Goal: Complete application form: Complete application form

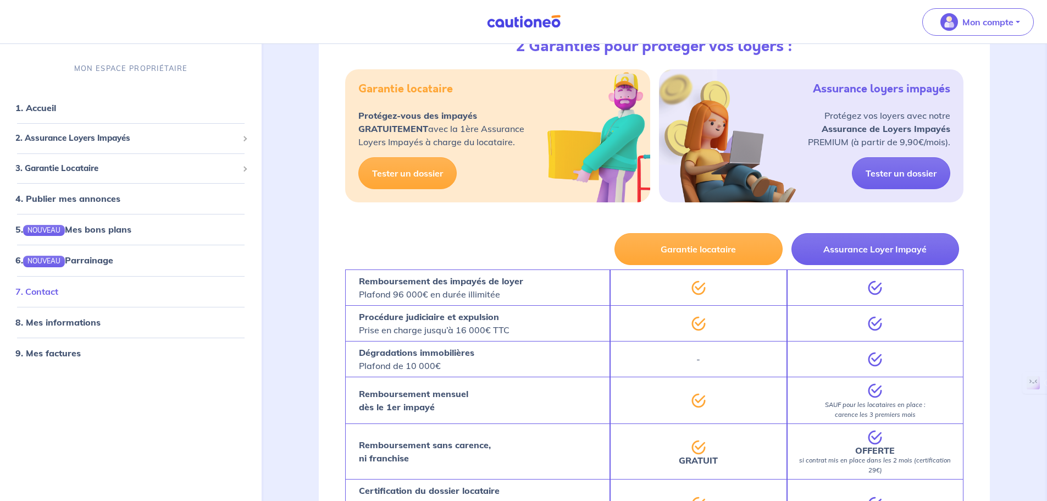
scroll to position [220, 0]
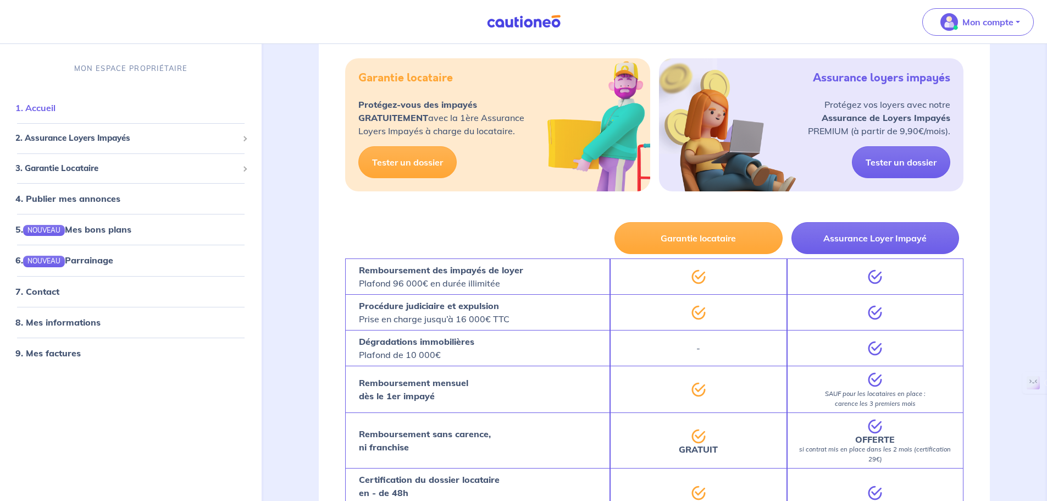
click at [37, 107] on link "1. Accueil" at bounding box center [35, 107] width 40 height 11
click at [416, 165] on link "Tester un dossier" at bounding box center [407, 162] width 98 height 32
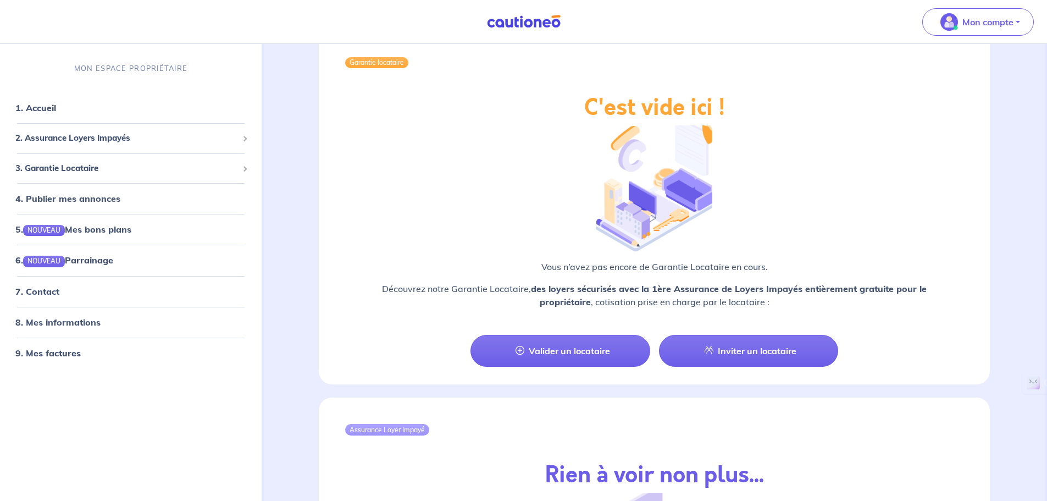
scroll to position [825, 0]
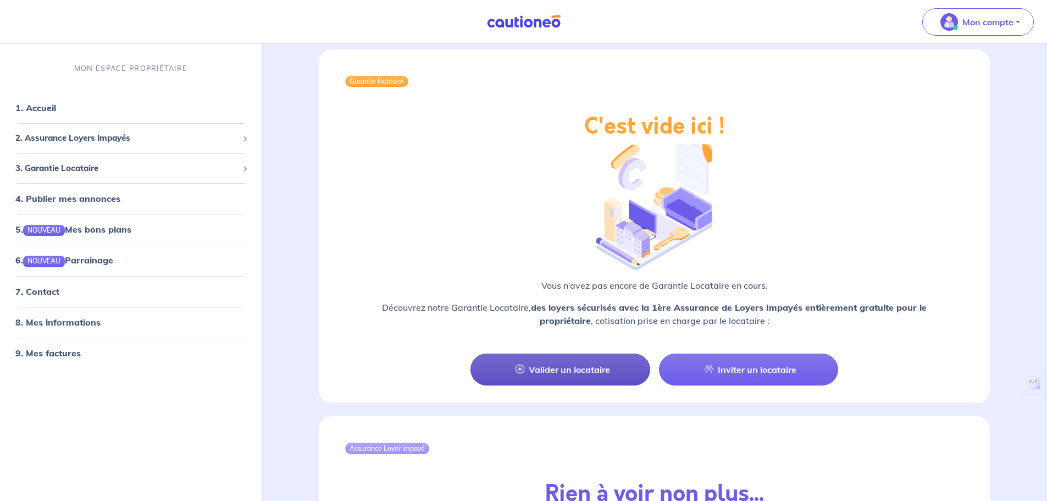
click at [571, 353] on link "Valider un locataire" at bounding box center [560, 369] width 179 height 32
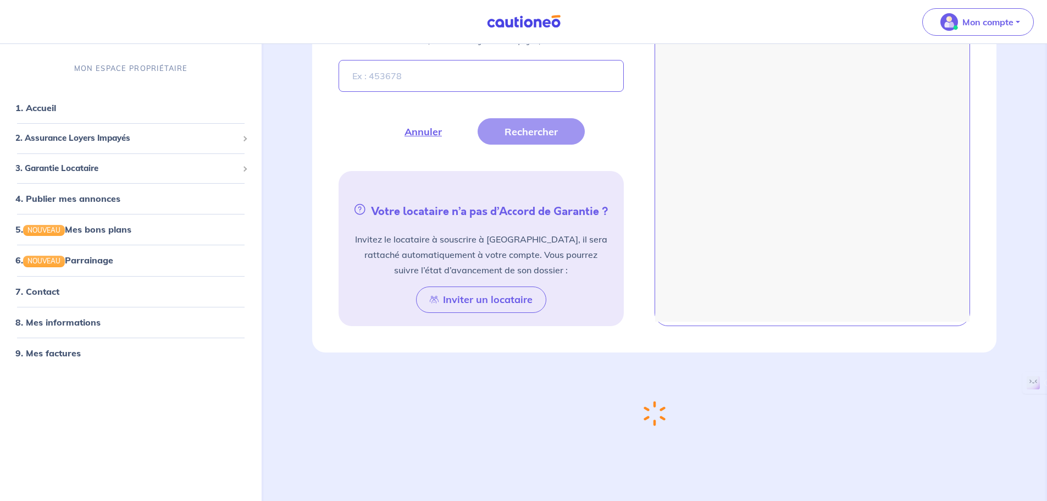
scroll to position [415, 0]
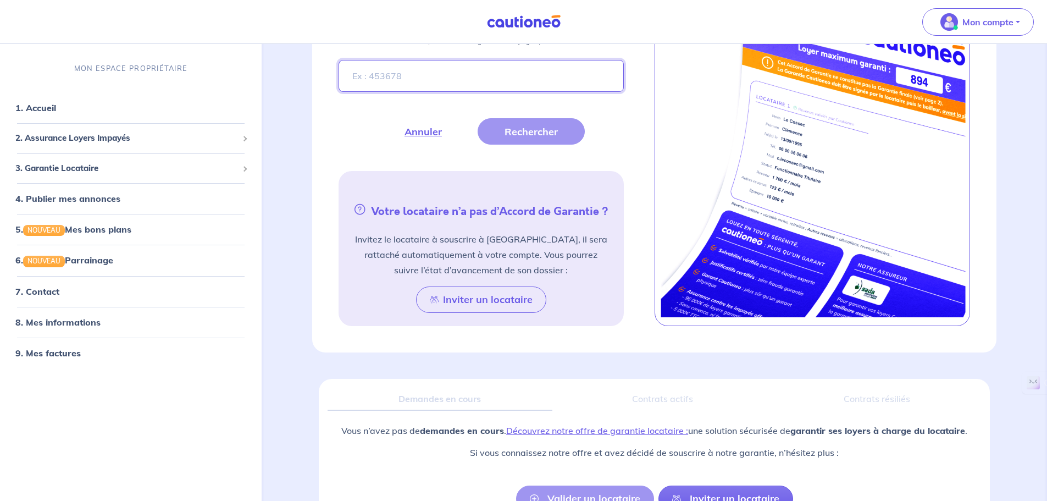
click at [410, 73] on input "Entrez le numéro de dossier présent sur l’Accord de Garantie de votre futur loc…" at bounding box center [481, 76] width 285 height 32
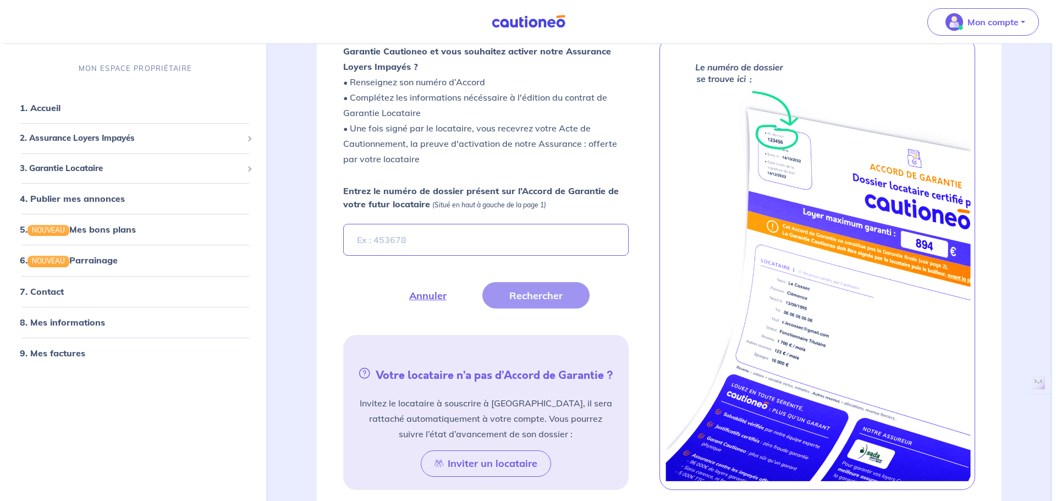
scroll to position [250, 0]
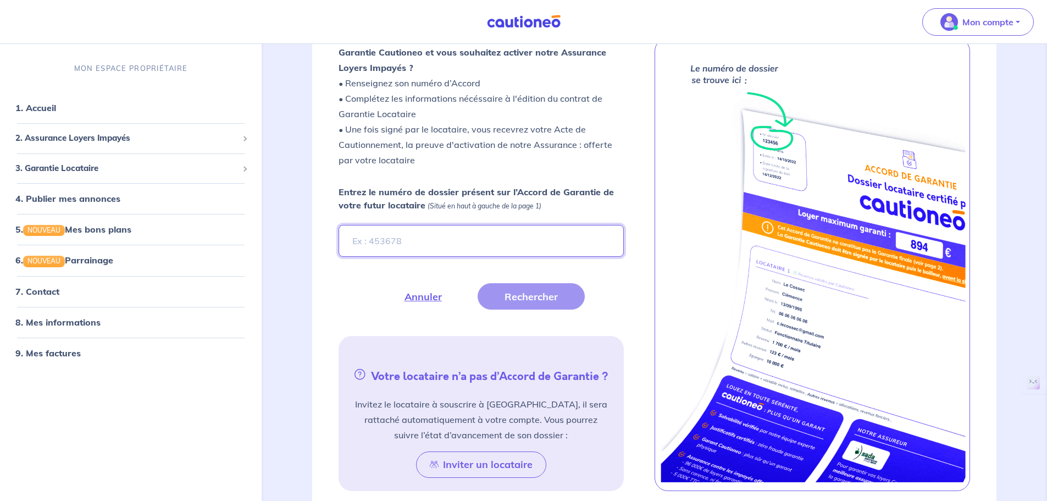
click at [369, 243] on input "Entrez le numéro de dossier présent sur l’Accord de Garantie de votre futur loc…" at bounding box center [481, 241] width 285 height 32
type input "xeavKd"
click at [523, 302] on button "Rechercher" at bounding box center [531, 296] width 107 height 26
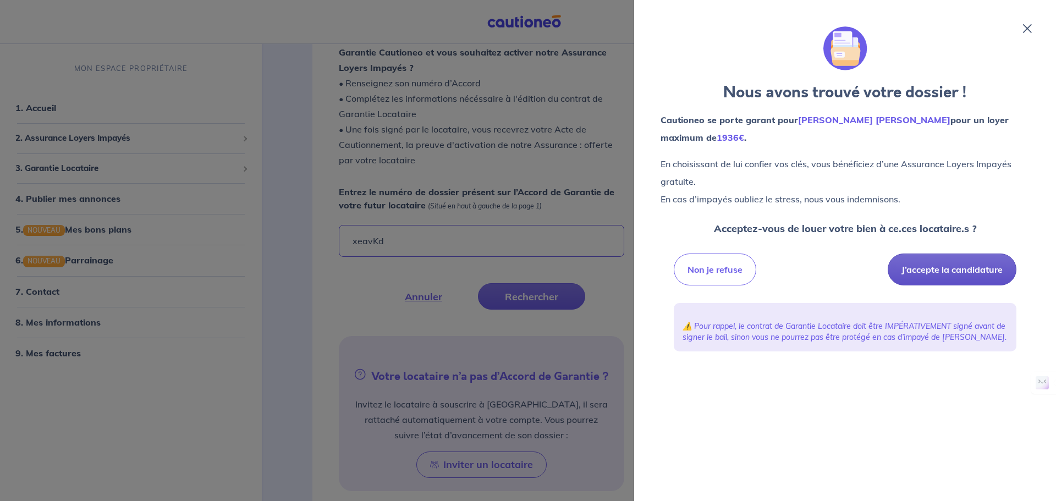
click at [918, 265] on button "J’accepte la candidature" at bounding box center [951, 269] width 129 height 32
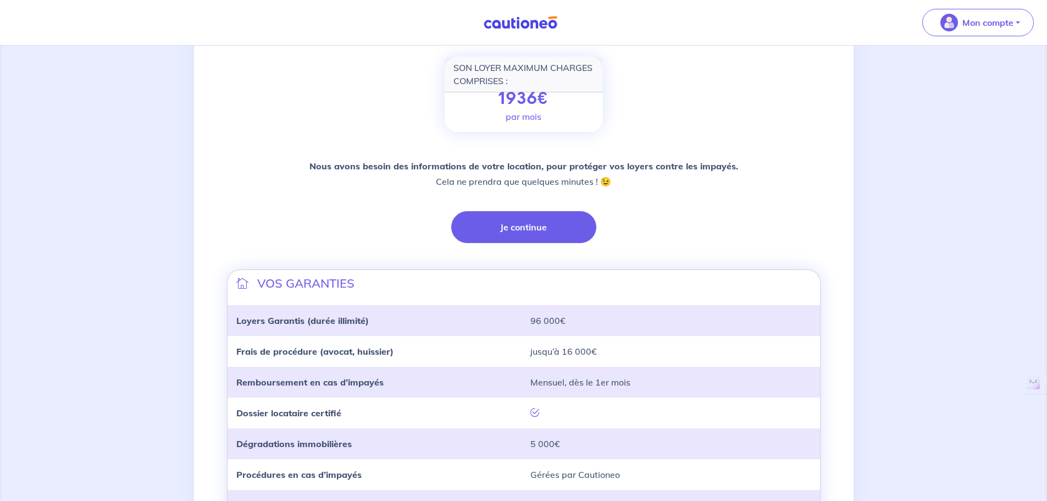
scroll to position [220, 0]
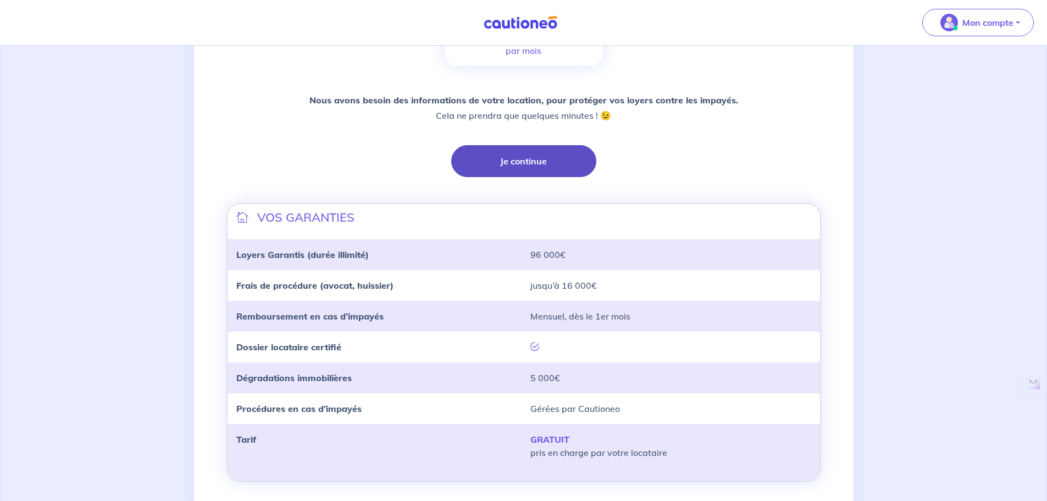
click at [515, 163] on button "Je continue" at bounding box center [523, 161] width 145 height 32
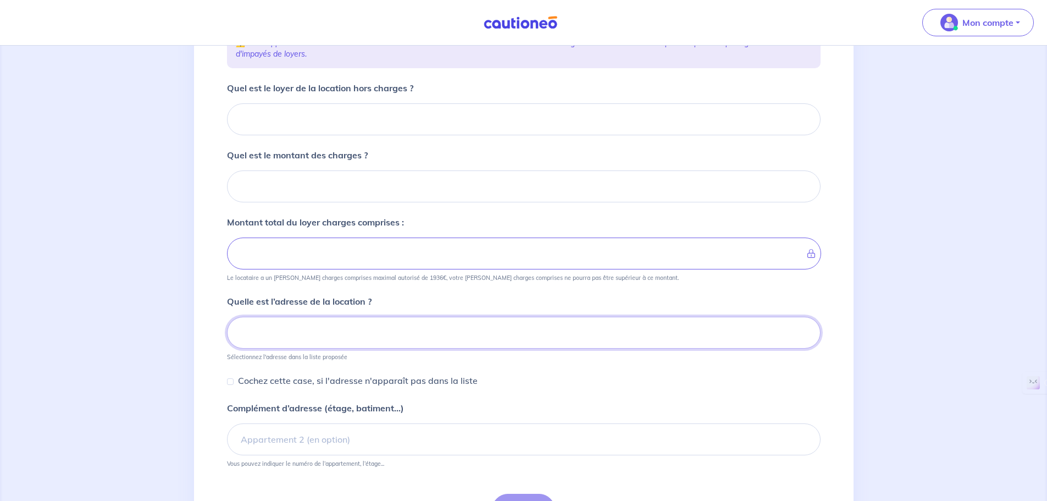
scroll to position [84, 0]
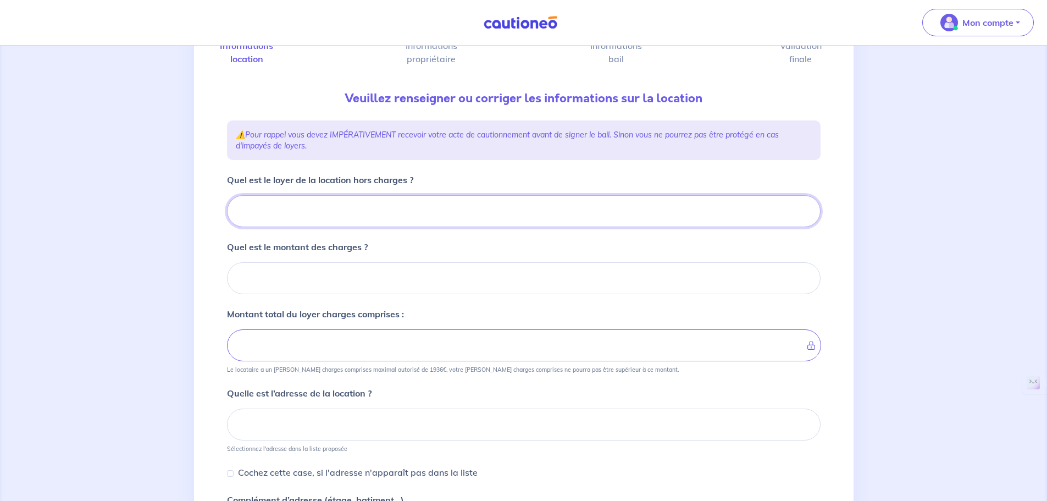
click at [279, 206] on input "Quel est le loyer de la location hors charges ?" at bounding box center [524, 211] width 594 height 32
click at [340, 218] on input "Quel est le loyer de la location hors charges ?" at bounding box center [524, 211] width 594 height 32
click at [278, 219] on input "Quel est le loyer de la location hors charges ?" at bounding box center [524, 211] width 594 height 32
paste input "1680.00"
type input "1680.00"
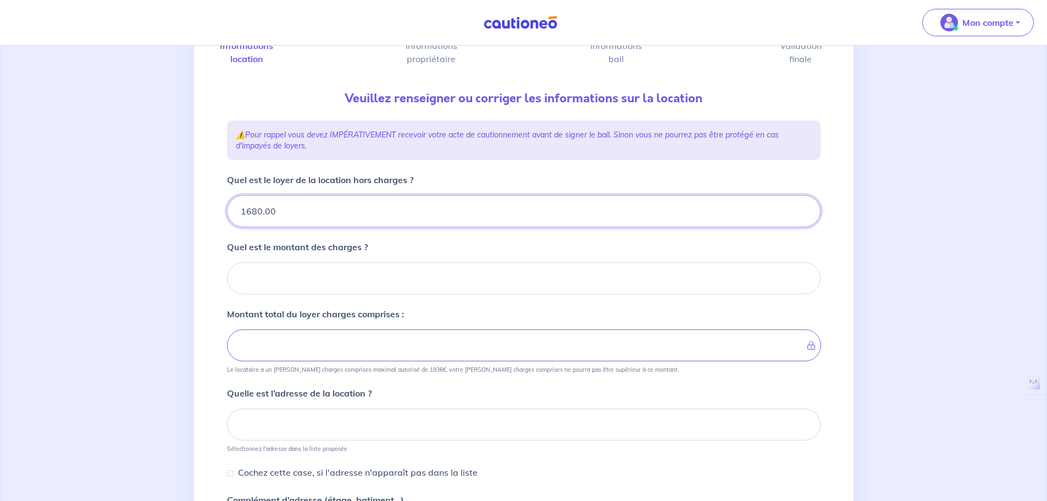
type input "1680.00"
type input "80"
type input "1688"
type input "1760"
type input "80.0"
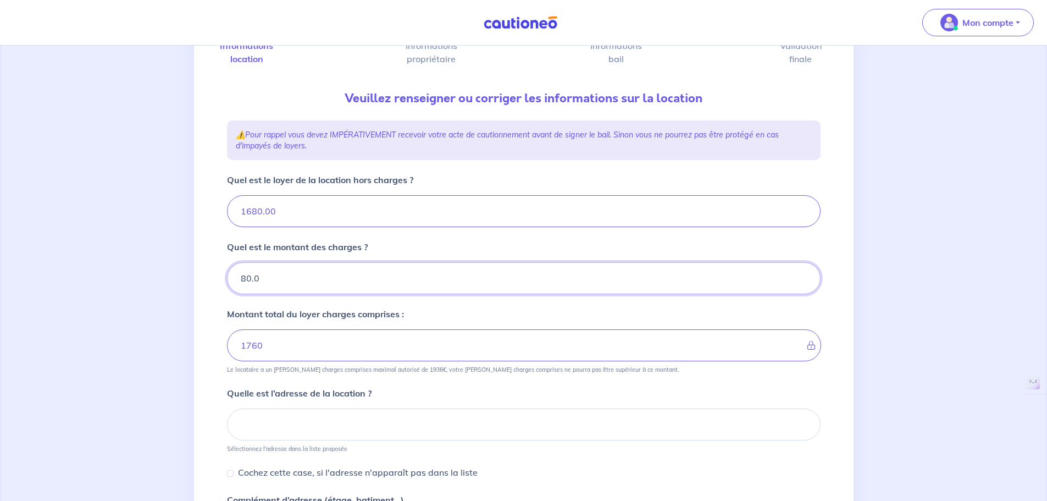
type input "1680"
type input "80.00"
type input "1760"
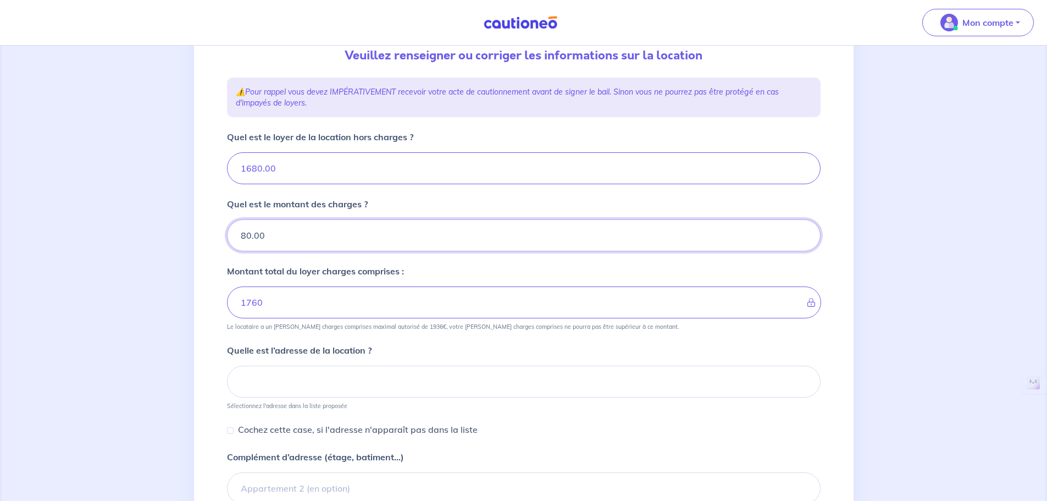
scroll to position [248, 0]
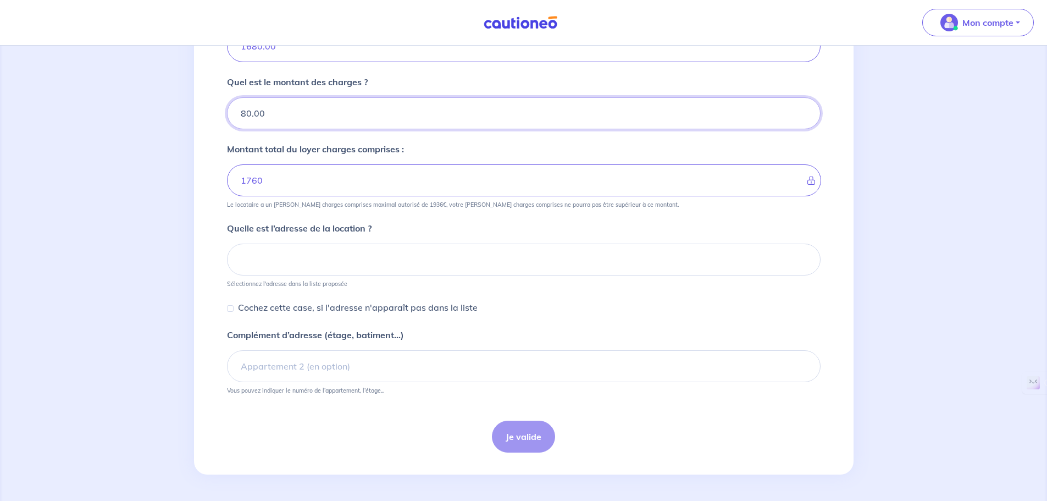
type input "80.00"
click at [276, 268] on input at bounding box center [524, 260] width 594 height 32
click at [244, 254] on input at bounding box center [524, 260] width 594 height 32
paste input "Antibes (06600) 20 Avenue Henri Doniol."
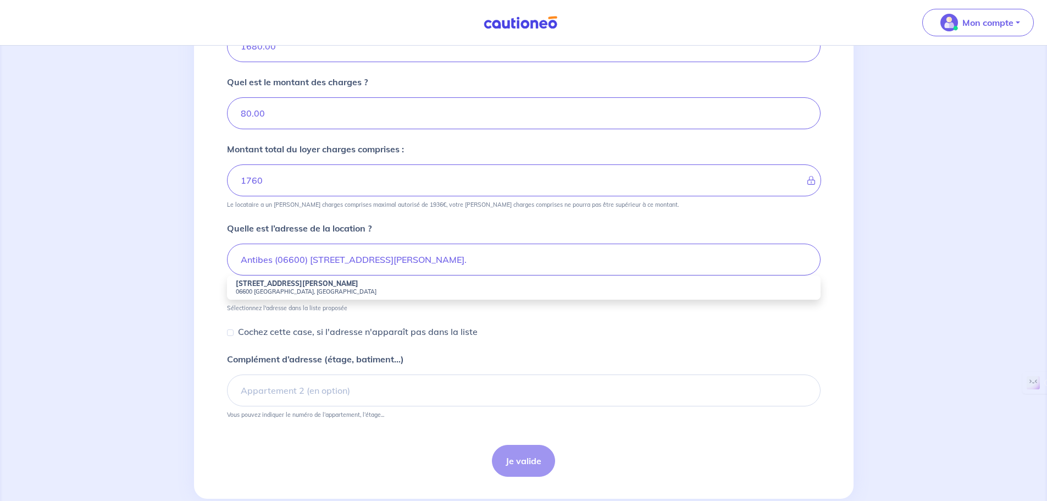
click at [265, 289] on small "06600 Antibes, France" at bounding box center [524, 292] width 576 height 8
type input "20 Avenue Henri Doniol, 06600 Antibes, France"
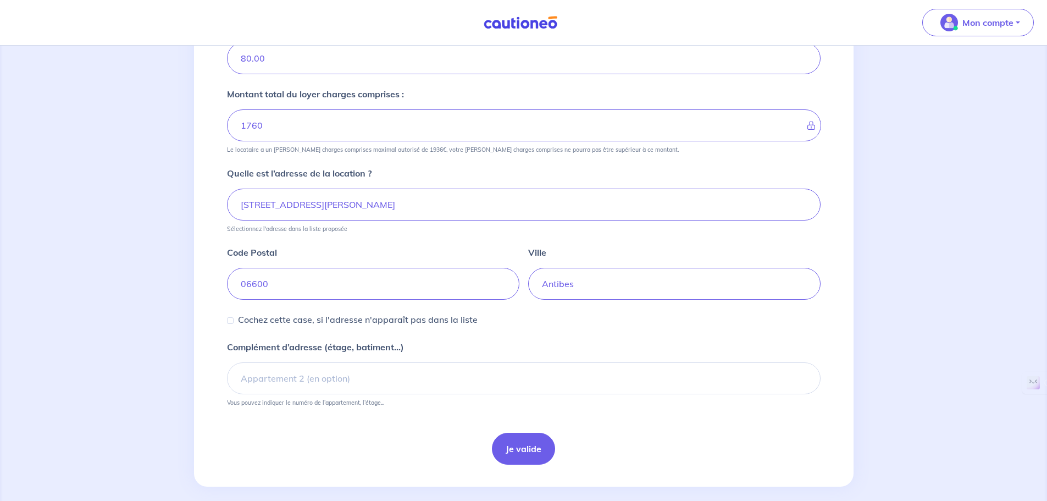
scroll to position [316, 0]
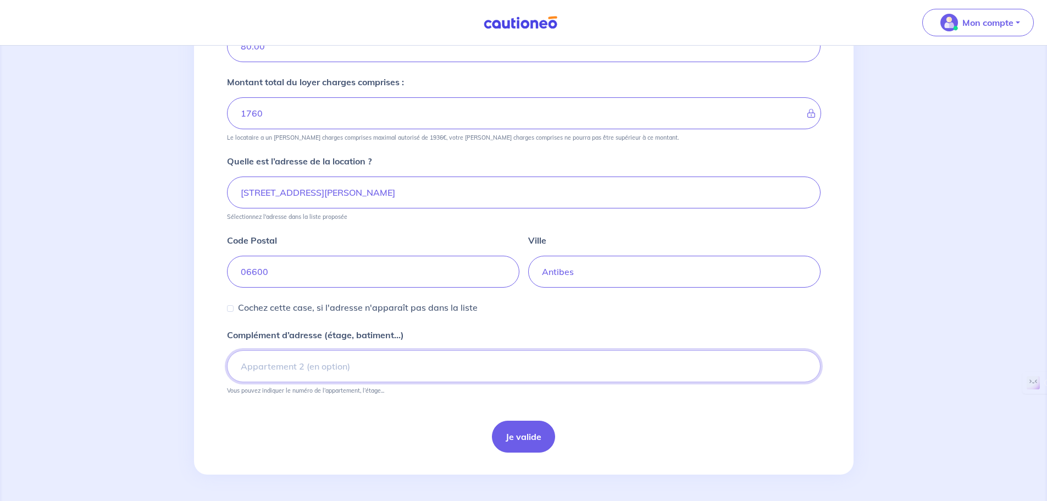
click at [257, 369] on input "Complément d’adresse (étage, batiment...)" at bounding box center [524, 366] width 594 height 32
click at [527, 435] on button "Je valide" at bounding box center [523, 437] width 63 height 32
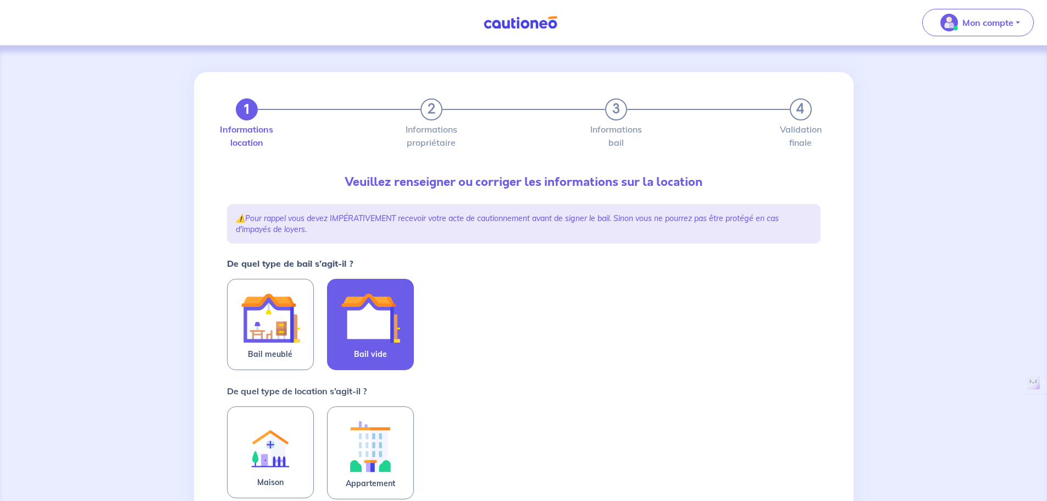
click at [364, 339] on img at bounding box center [370, 317] width 59 height 59
click at [0, 0] on input "Bail vide" at bounding box center [0, 0] width 0 height 0
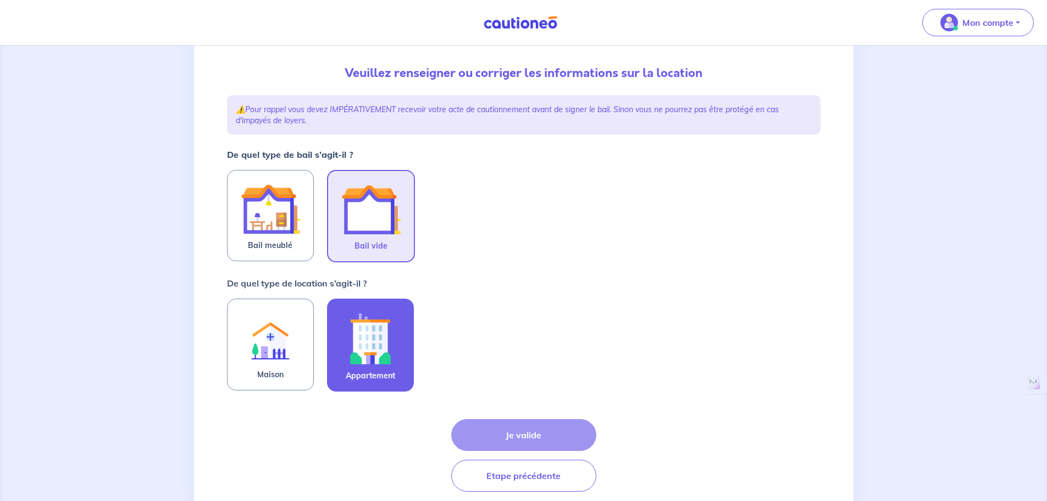
scroll to position [110, 0]
click at [368, 343] on img at bounding box center [370, 337] width 59 height 61
click at [0, 0] on input "Appartement" at bounding box center [0, 0] width 0 height 0
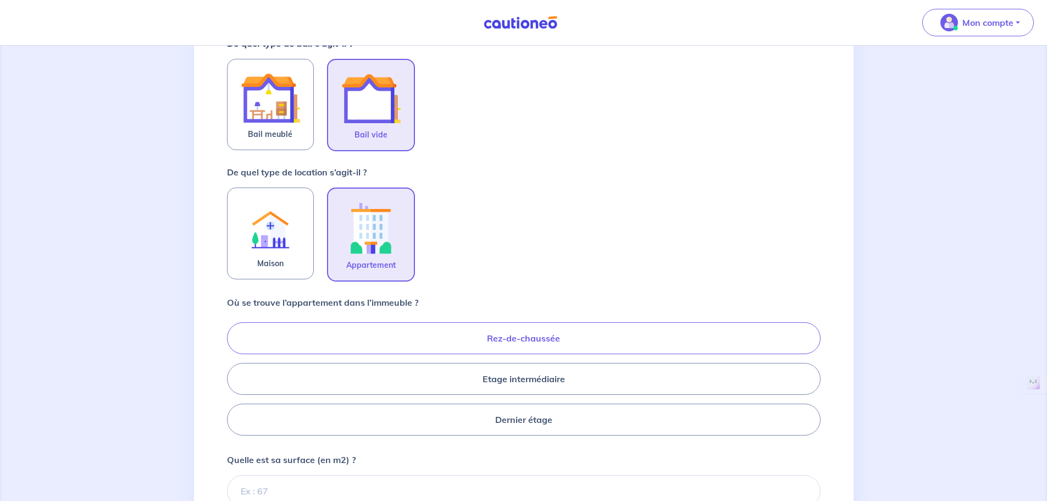
scroll to position [275, 0]
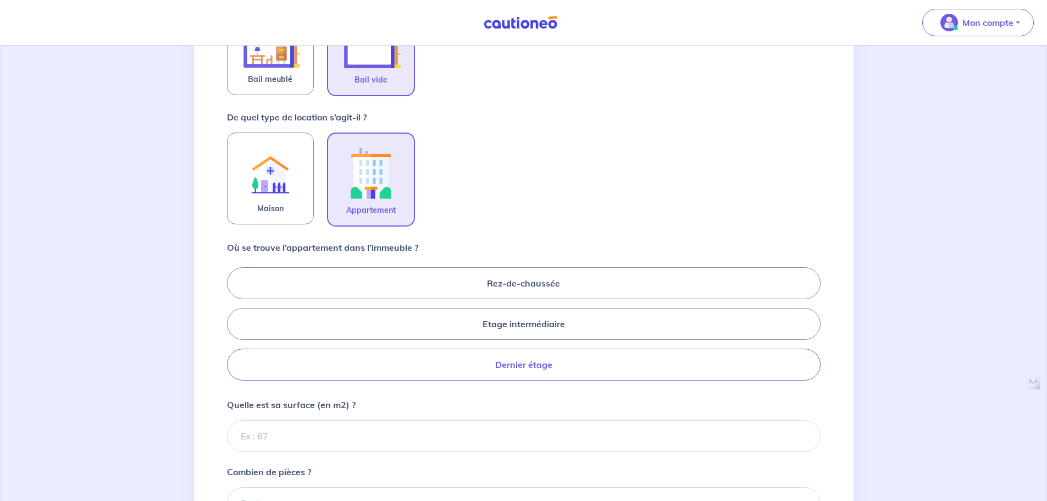
click at [340, 376] on label "Dernier étage" at bounding box center [524, 365] width 594 height 32
click at [234, 327] on input "Dernier étage" at bounding box center [230, 323] width 7 height 7
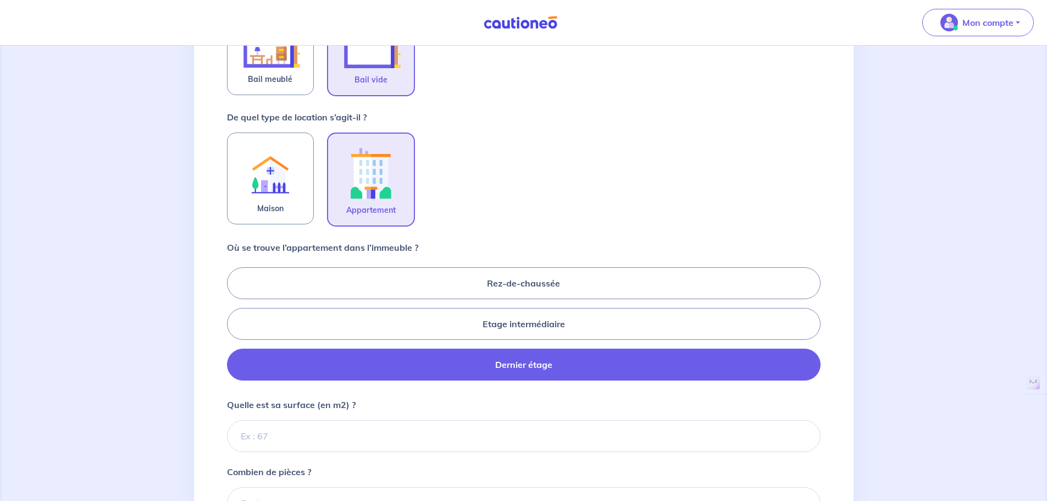
radio input "true"
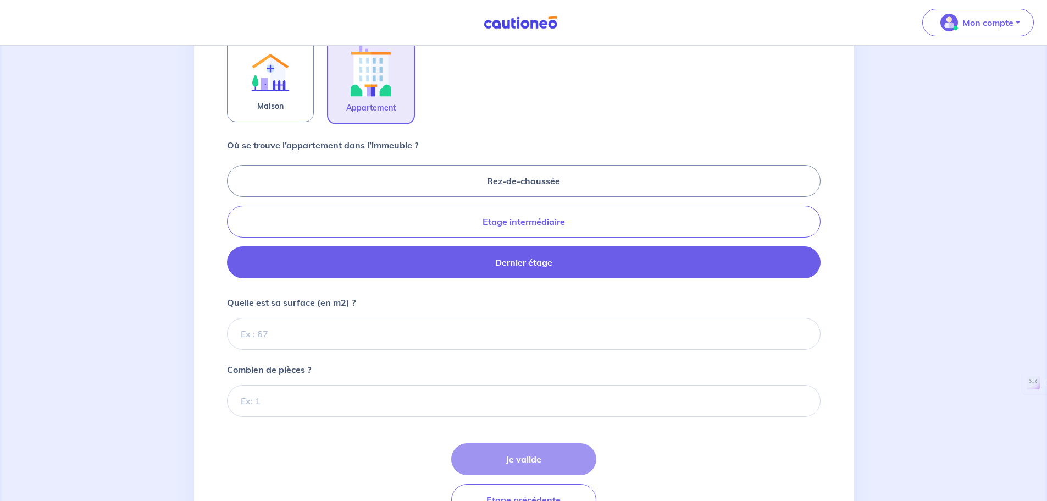
scroll to position [385, 0]
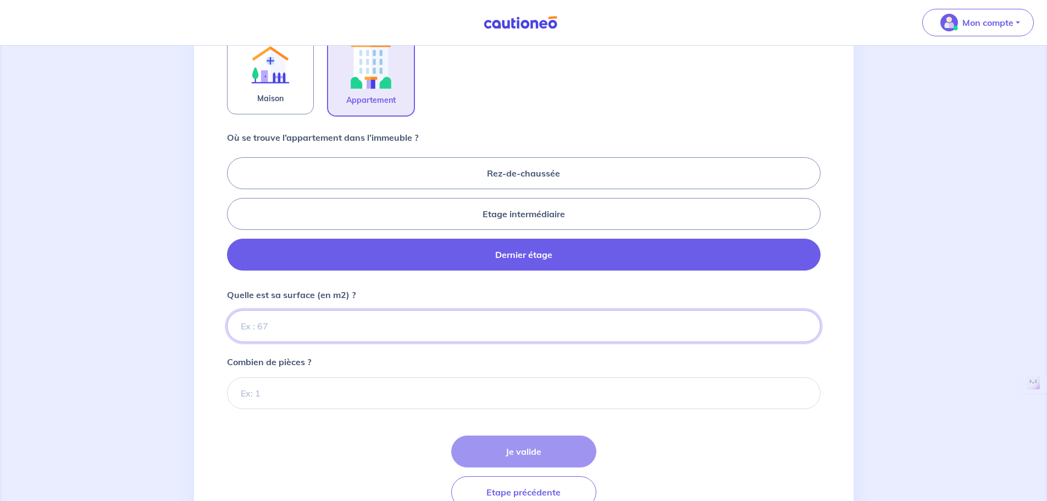
click at [268, 330] on input "Quelle est sa surface (en m2) ?" at bounding box center [524, 326] width 594 height 32
click at [289, 328] on input "Quelle est sa surface (en m2) ?" at bounding box center [524, 326] width 594 height 32
type input "102"
type input "102.97"
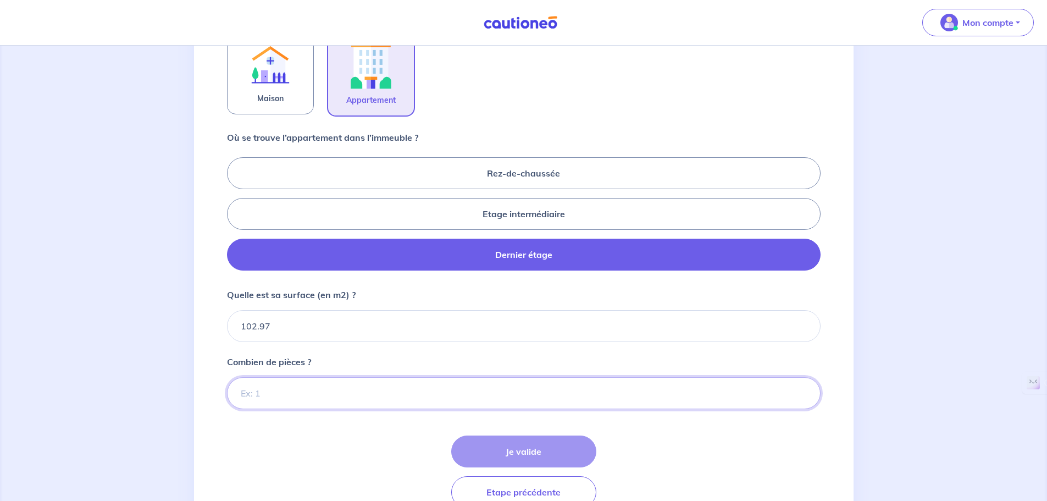
click at [340, 407] on input "Combien de pièces ?" at bounding box center [524, 393] width 594 height 32
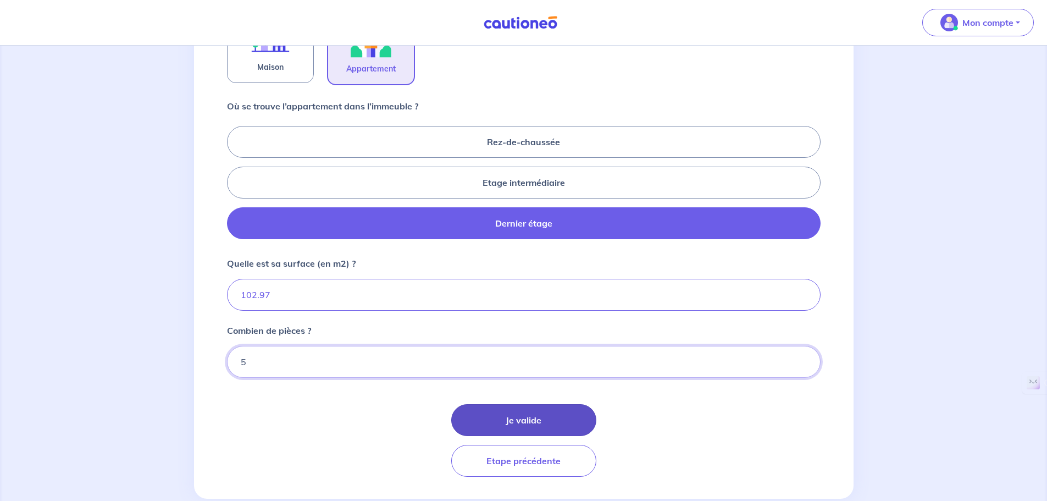
scroll to position [440, 0]
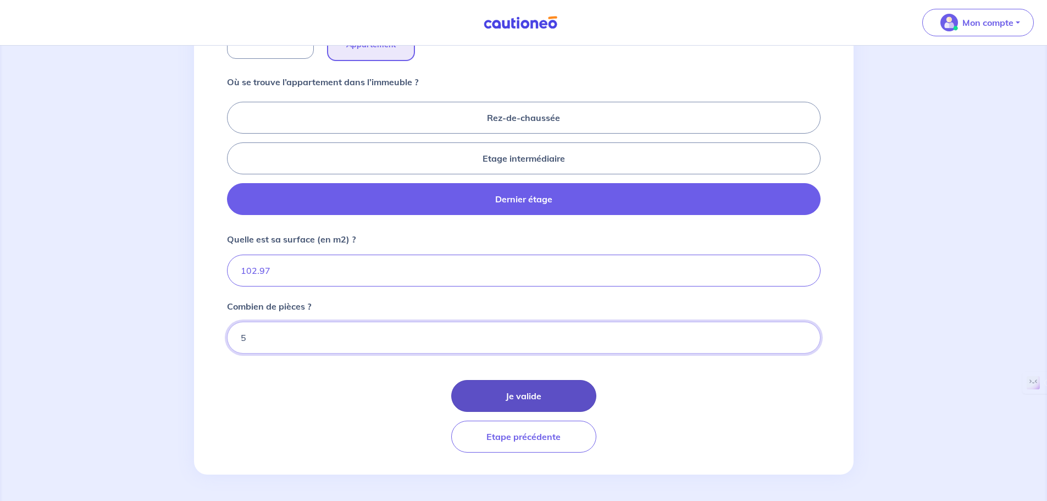
type input "5"
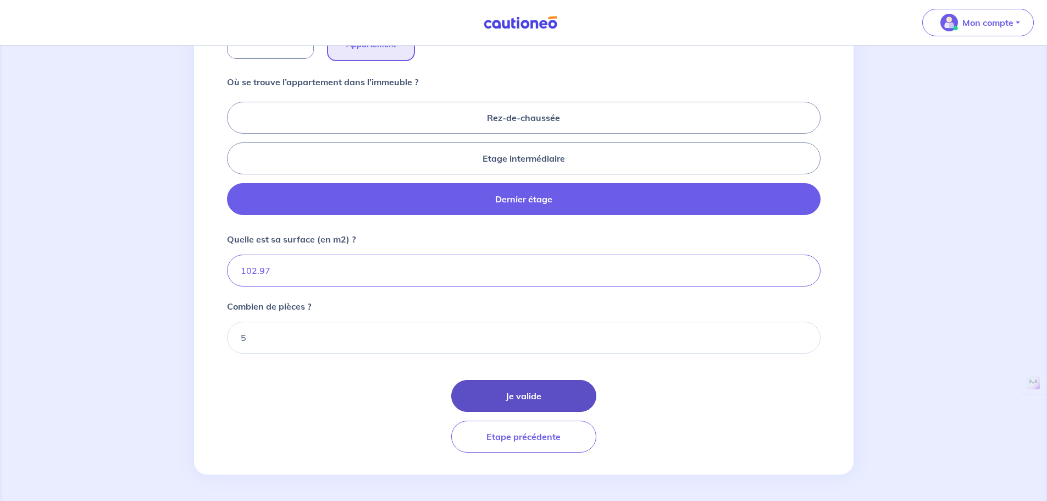
click at [519, 393] on button "Je valide" at bounding box center [523, 396] width 145 height 32
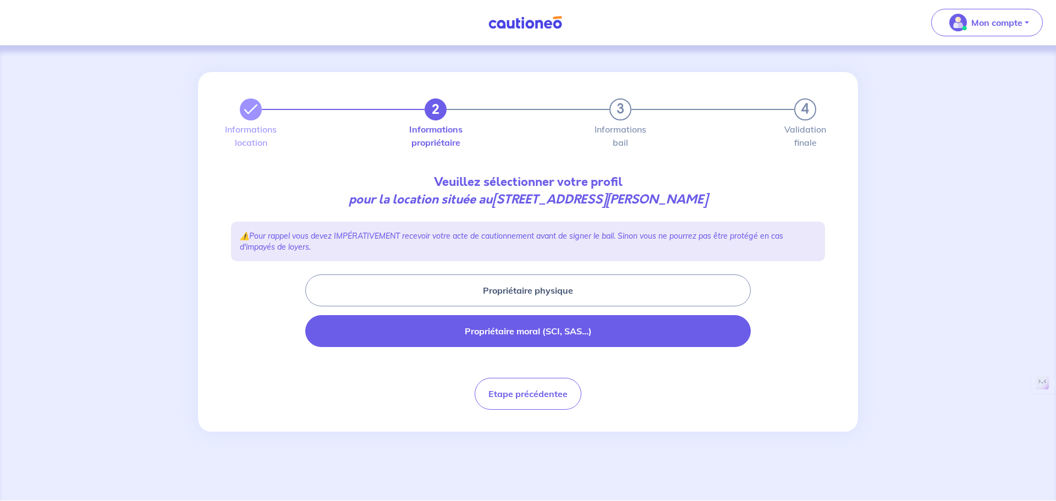
click at [473, 332] on button "Propriétaire moral (SCI, SAS...)" at bounding box center [527, 331] width 445 height 32
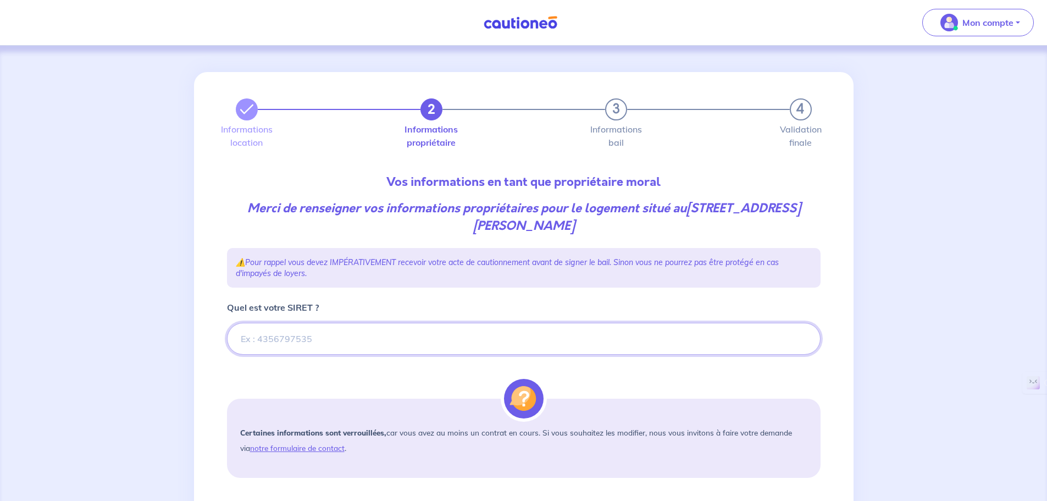
click at [340, 342] on input "Quel est votre SIRET ?" at bounding box center [524, 339] width 594 height 32
click at [274, 343] on input "Quel est votre SIRET ?" at bounding box center [524, 339] width 594 height 32
paste input "904126091"
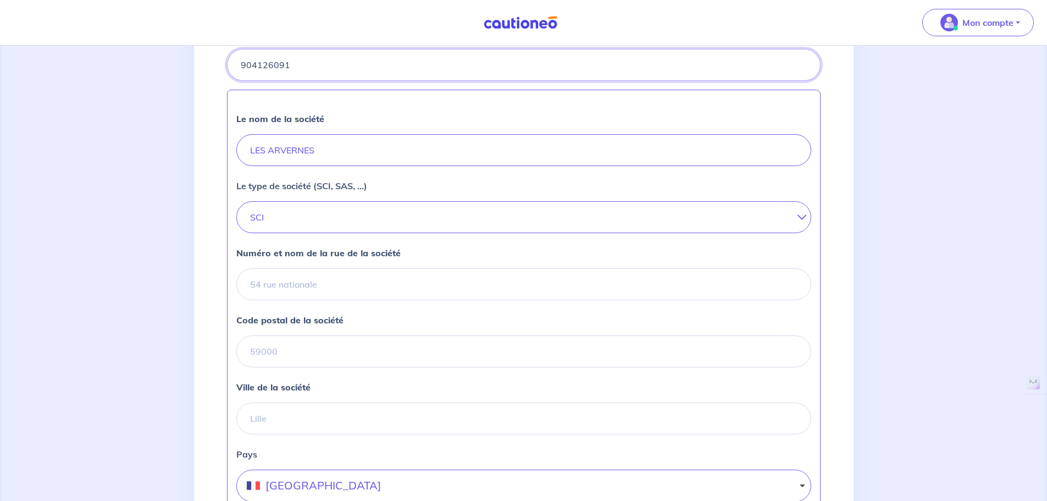
scroll to position [275, 0]
type input "904126091"
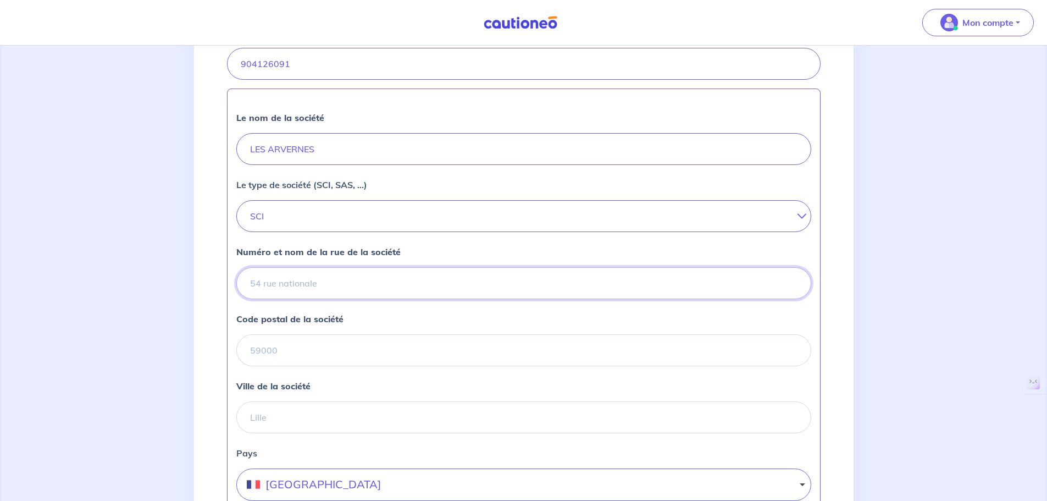
click at [292, 285] on input "Numéro et nom de la rue de la société" at bounding box center [523, 283] width 575 height 32
click at [298, 280] on input "Numéro et nom de la rue de la société" at bounding box center [523, 283] width 575 height 32
paste input "36 rue de la Bûchetterie"
type input "36 rue de la Bûchetterie"
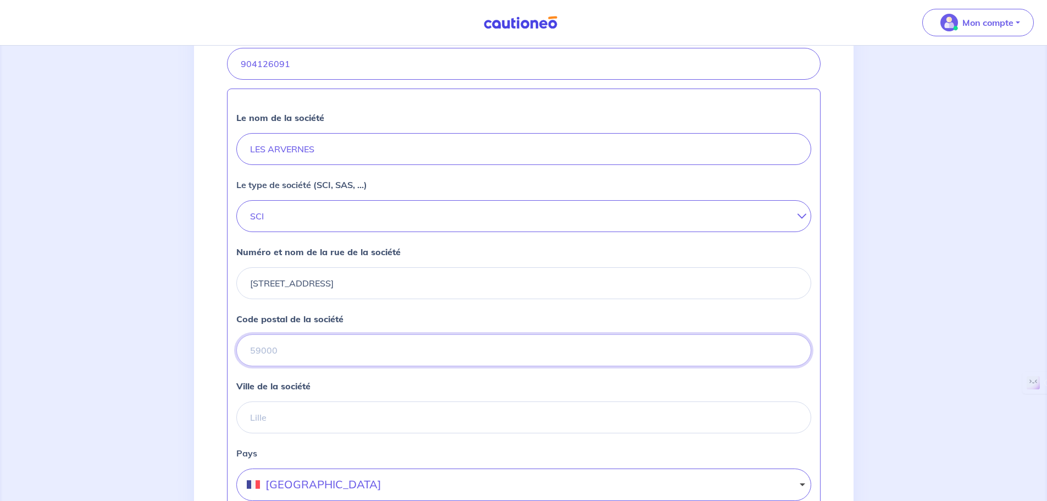
click at [291, 351] on input "Code postal de la société" at bounding box center [523, 350] width 575 height 32
type input "37540"
click at [258, 419] on input "Ville de la société" at bounding box center [523, 417] width 575 height 32
type input "Saint Syr sur Loire"
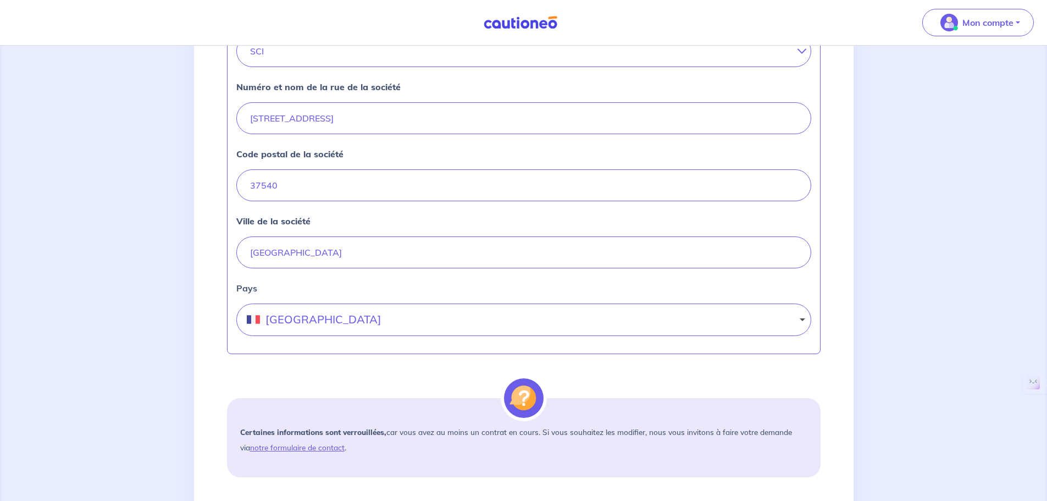
scroll to position [563, 0]
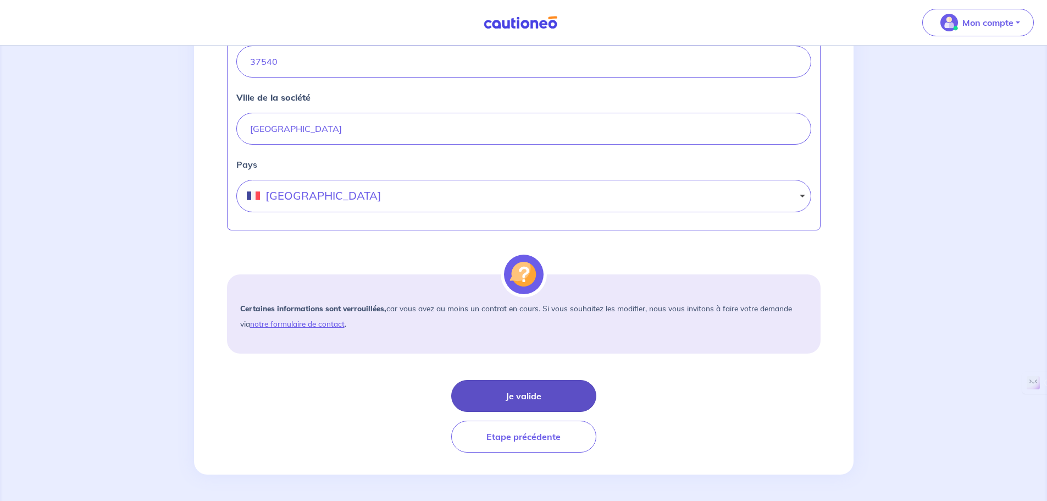
click at [513, 390] on button "Je valide" at bounding box center [523, 396] width 145 height 32
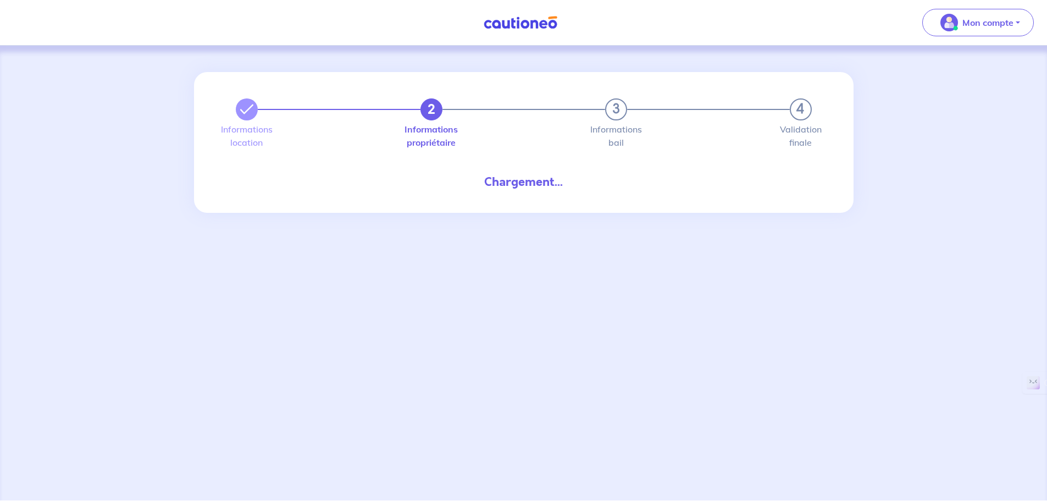
select select "FR"
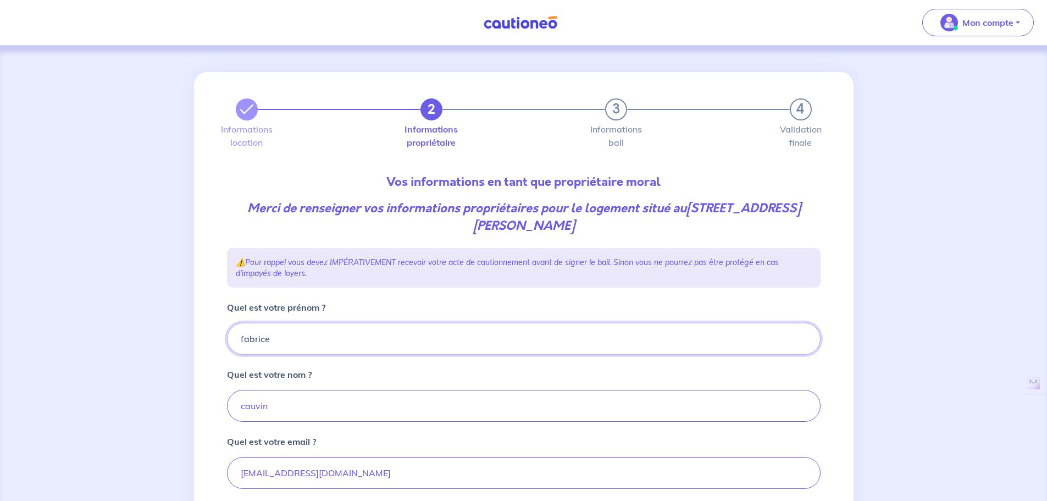
click at [275, 338] on input "fabrice" at bounding box center [524, 339] width 594 height 32
click at [308, 334] on input "fabrice" at bounding box center [524, 339] width 594 height 32
click at [366, 339] on input "fabrice" at bounding box center [524, 339] width 594 height 32
drag, startPoint x: 363, startPoint y: 343, endPoint x: 245, endPoint y: 340, distance: 117.7
click at [245, 340] on input "fabrice" at bounding box center [524, 339] width 594 height 32
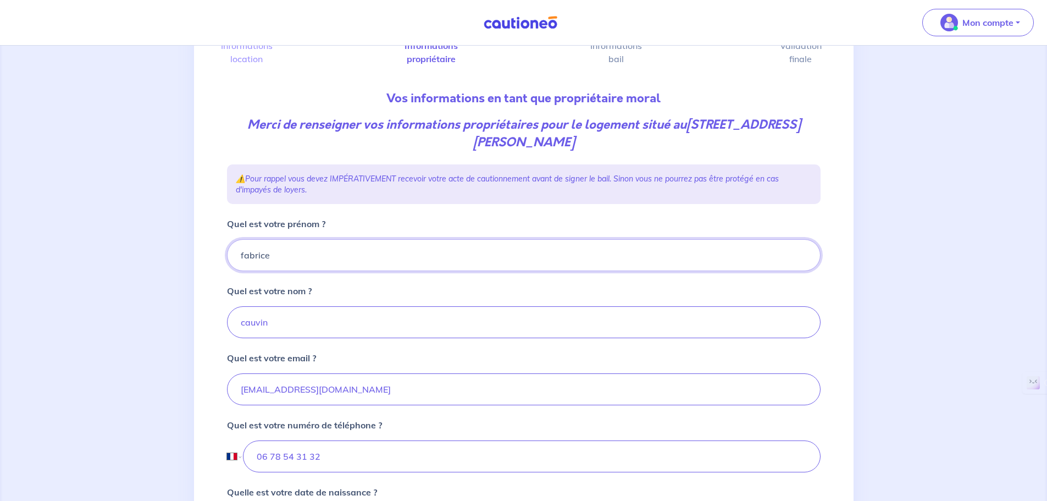
scroll to position [20, 0]
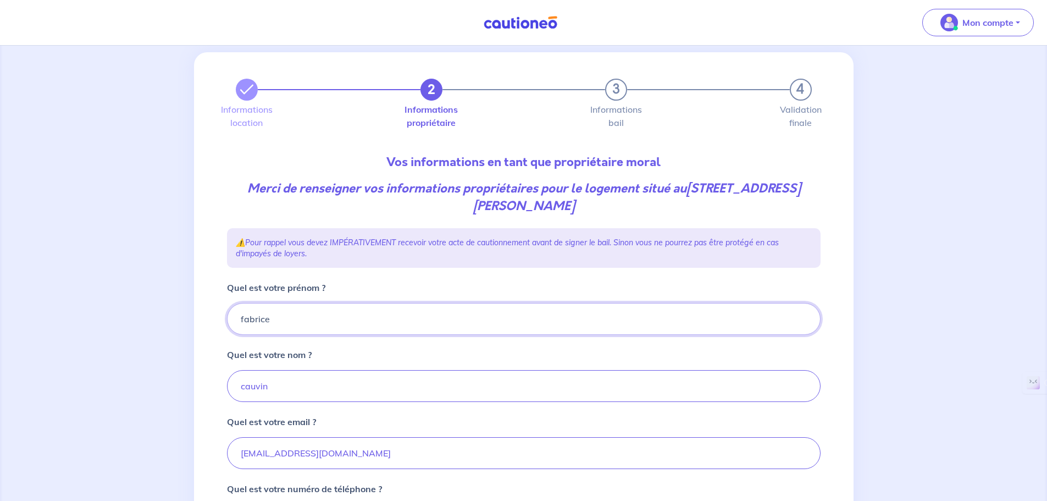
click at [306, 322] on input "fabrice" at bounding box center [524, 319] width 594 height 32
drag, startPoint x: 280, startPoint y: 322, endPoint x: 218, endPoint y: 320, distance: 62.7
click at [218, 320] on div "2 3 4 Informations location Informations propriétaire Informations bail Validat…" at bounding box center [524, 483] width 660 height 862
type input "A"
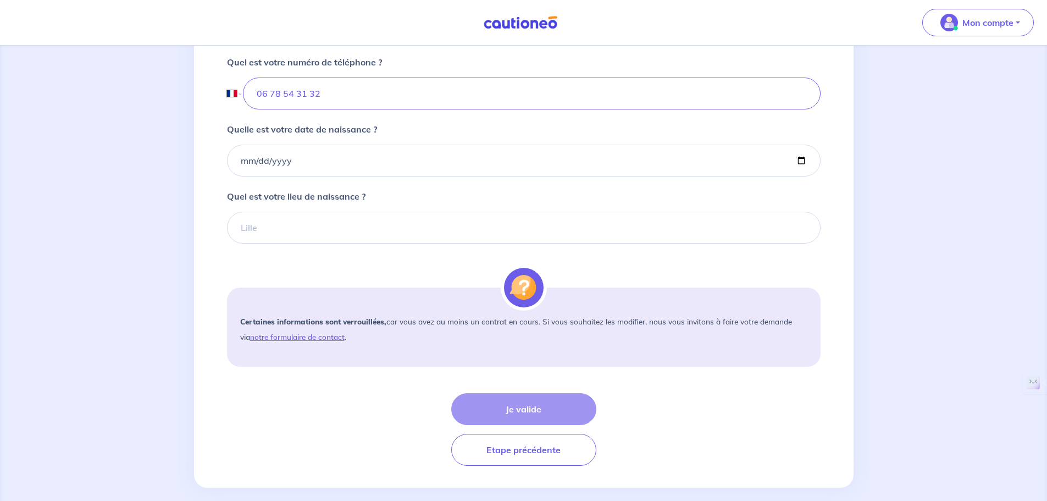
scroll to position [460, 0]
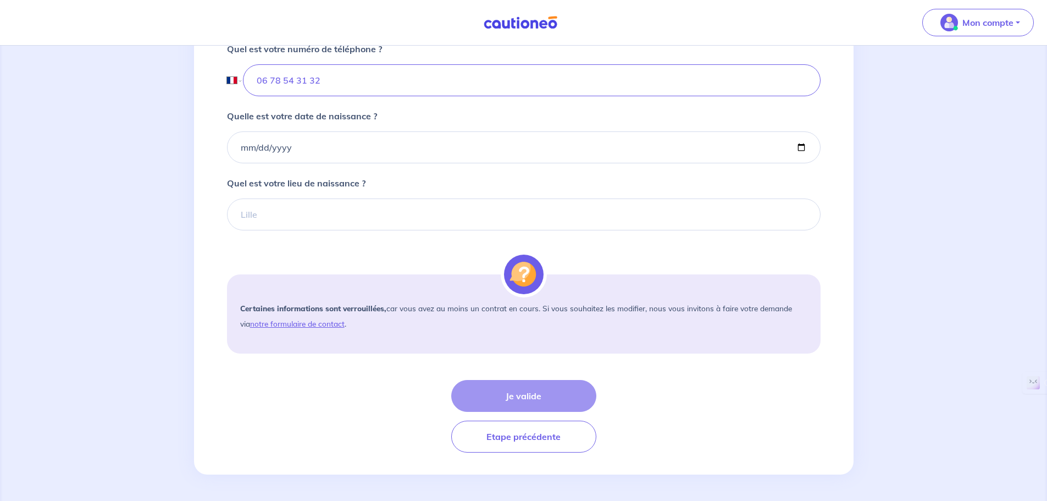
click at [501, 381] on div "Je valide Etape précédente" at bounding box center [524, 416] width 594 height 73
click at [503, 396] on div "Je valide Etape précédente" at bounding box center [524, 416] width 594 height 73
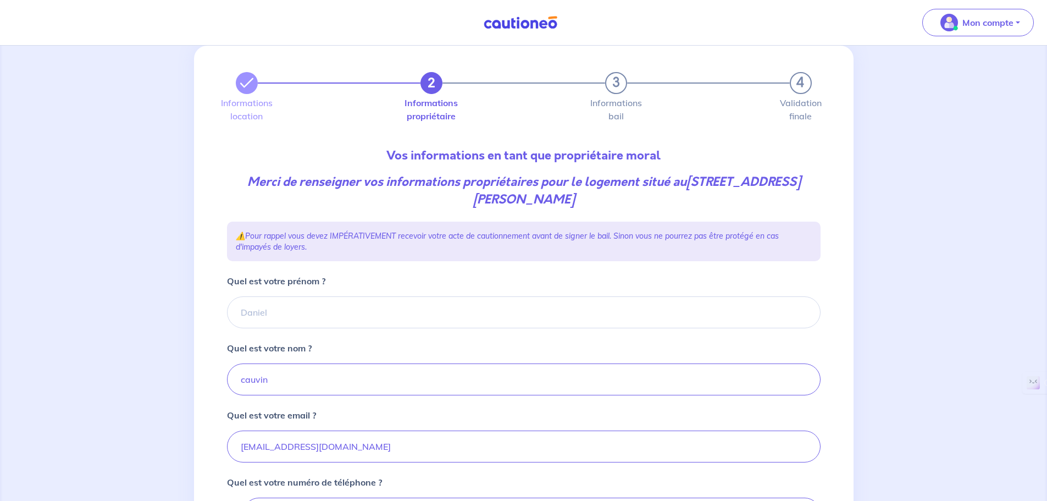
scroll to position [20, 0]
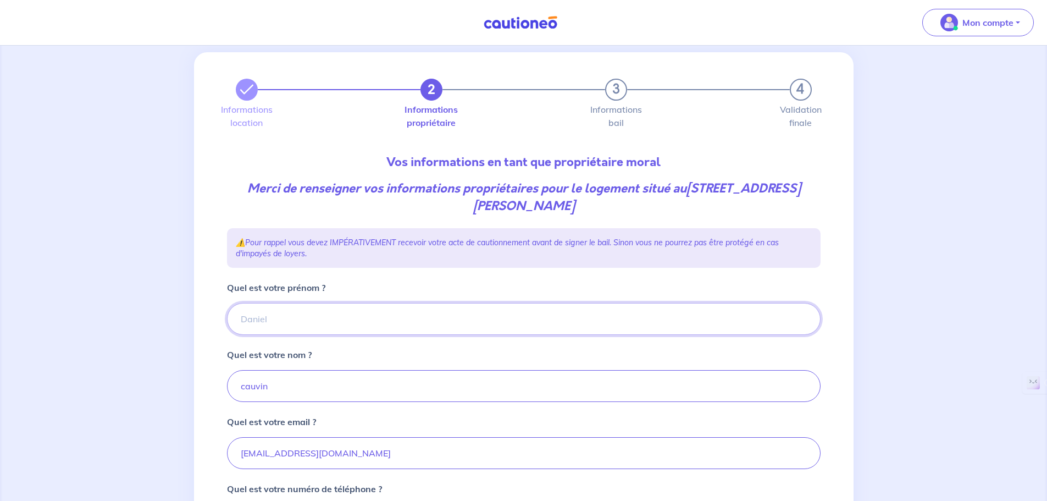
click at [282, 325] on input "Quel est votre prénom ?" at bounding box center [524, 319] width 594 height 32
type input "fabrice"
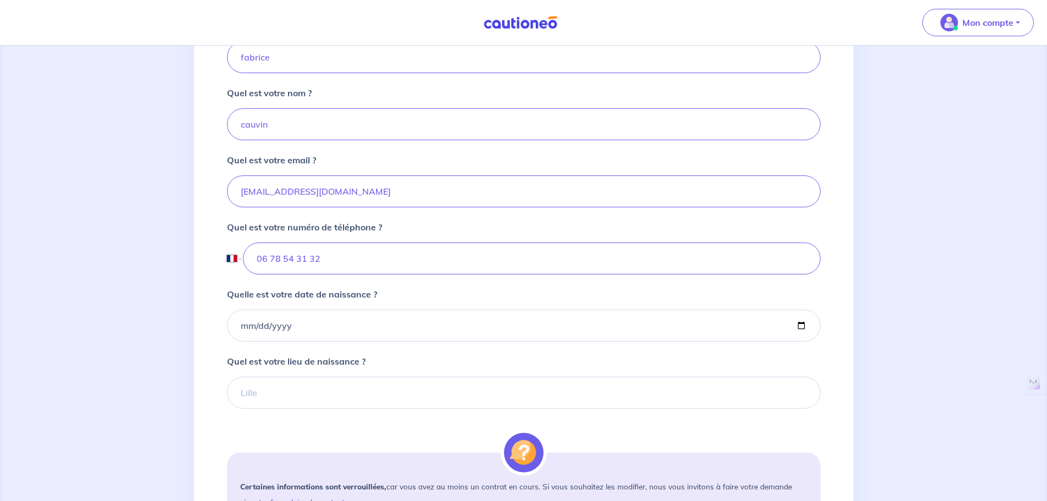
scroll to position [295, 0]
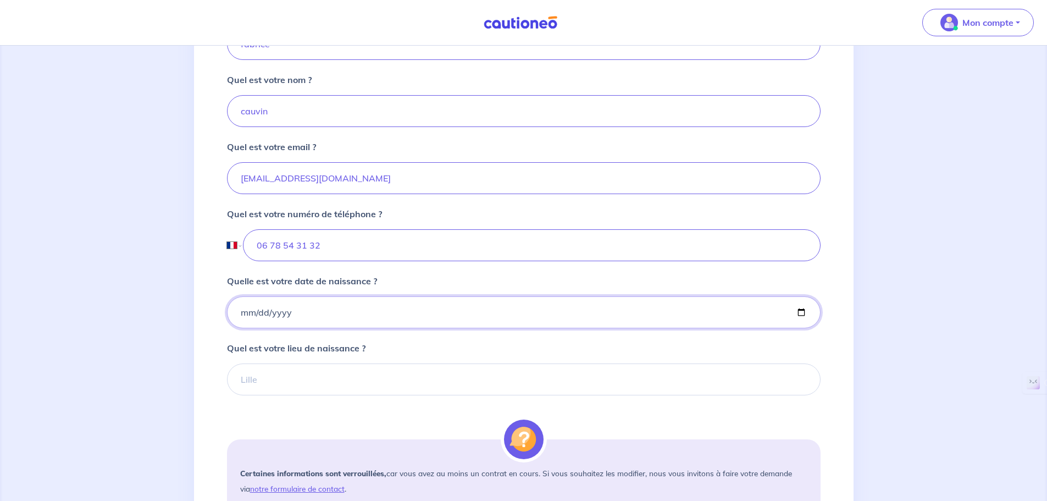
click at [290, 313] on input "Quelle est votre date de naissance ?" at bounding box center [524, 312] width 594 height 32
click at [268, 312] on input "Quelle est votre date de naissance ?" at bounding box center [524, 312] width 594 height 32
click at [800, 311] on input "Quelle est votre date de naissance ?" at bounding box center [524, 312] width 594 height 32
click at [482, 349] on div "Quel est votre lieu de naissance ?" at bounding box center [524, 368] width 594 height 54
click at [245, 313] on input "1974-07-29" at bounding box center [524, 312] width 594 height 32
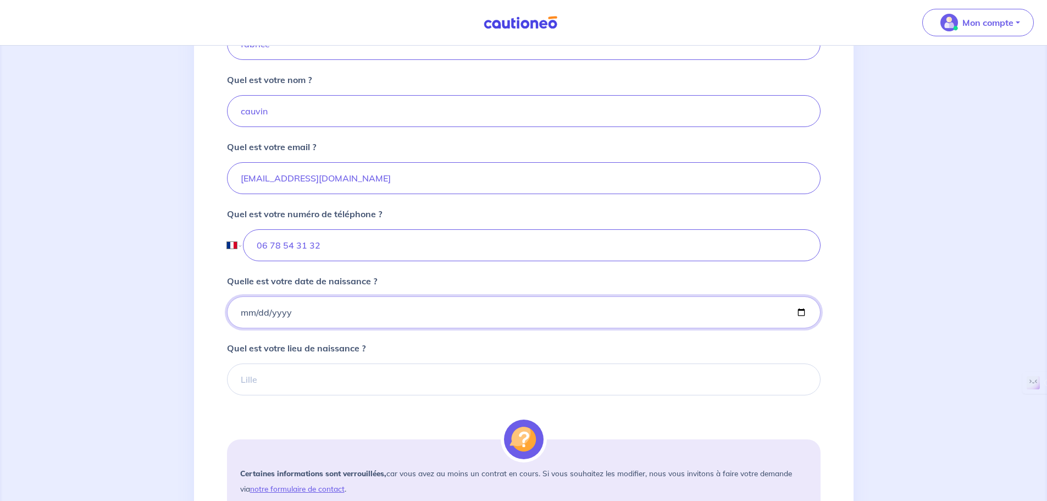
type input "1974-07-20"
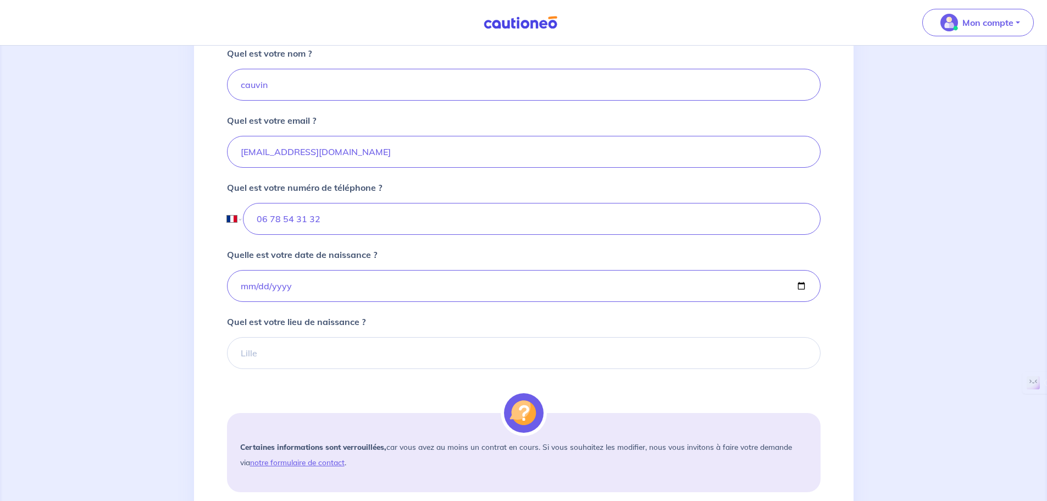
scroll to position [385, 0]
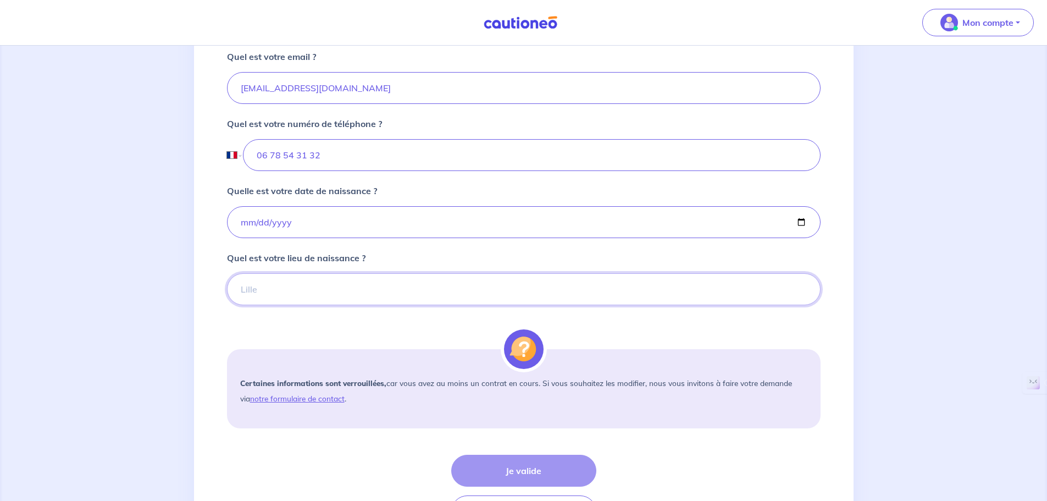
click at [299, 282] on input "Quel est votre lieu de naissance ?" at bounding box center [524, 289] width 594 height 32
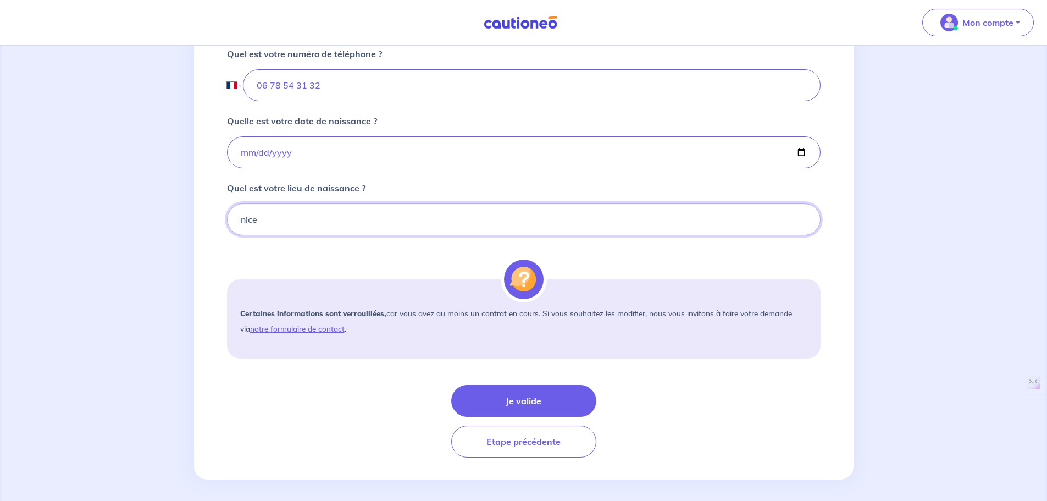
scroll to position [460, 0]
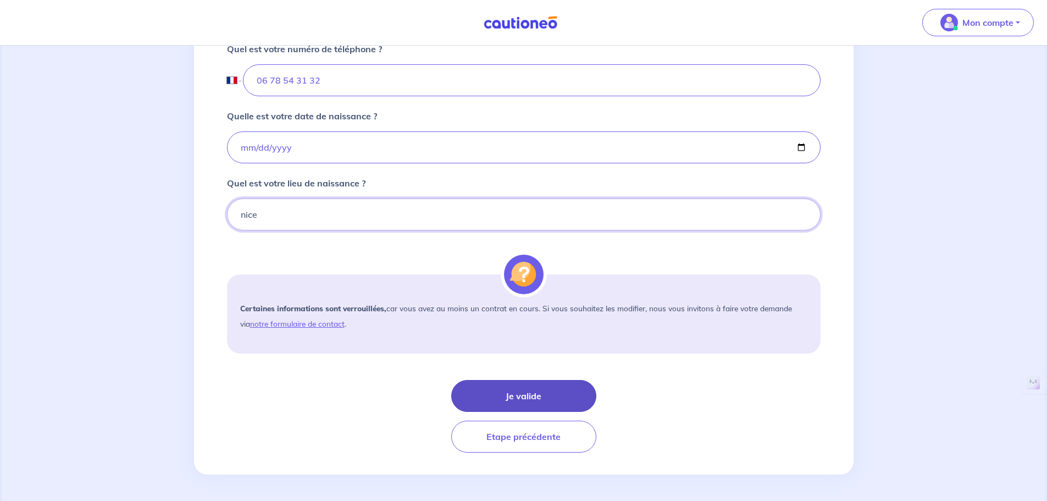
type input "nice"
click at [518, 389] on button "Je valide" at bounding box center [523, 396] width 145 height 32
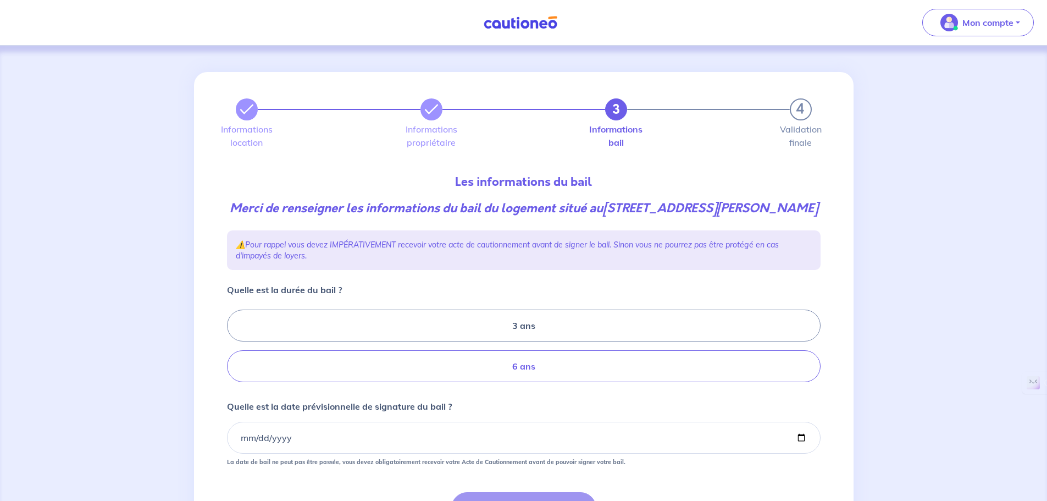
click at [534, 382] on label "6 ans" at bounding box center [524, 366] width 594 height 32
click at [234, 350] on input "6 ans" at bounding box center [230, 345] width 7 height 7
radio input "true"
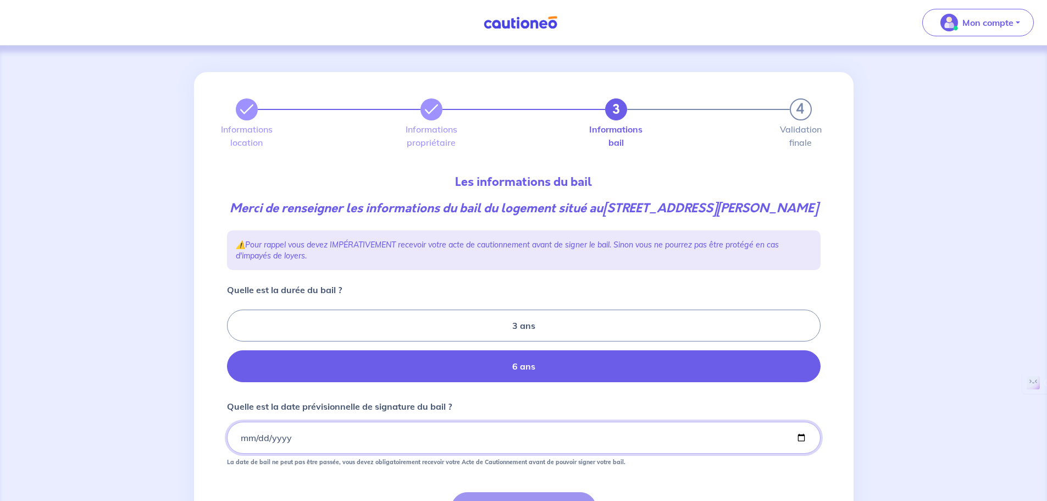
click at [283, 453] on input "Quelle est la date prévisionnelle de signature du bail ?" at bounding box center [524, 438] width 594 height 32
click at [804, 454] on input "Quelle est la date prévisionnelle de signature du bail ?" at bounding box center [524, 438] width 594 height 32
type input "2025-09-08"
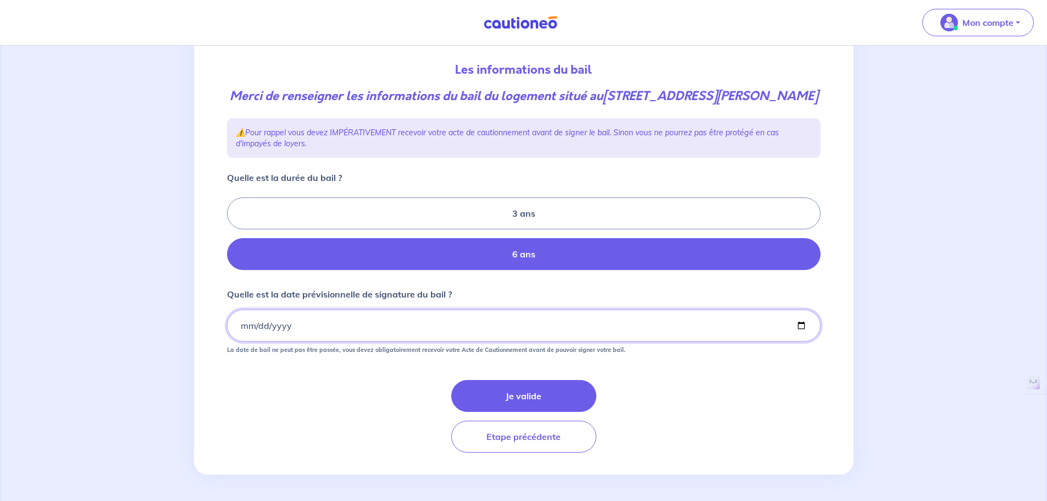
scroll to position [130, 0]
click at [542, 396] on button "Je valide" at bounding box center [523, 396] width 145 height 32
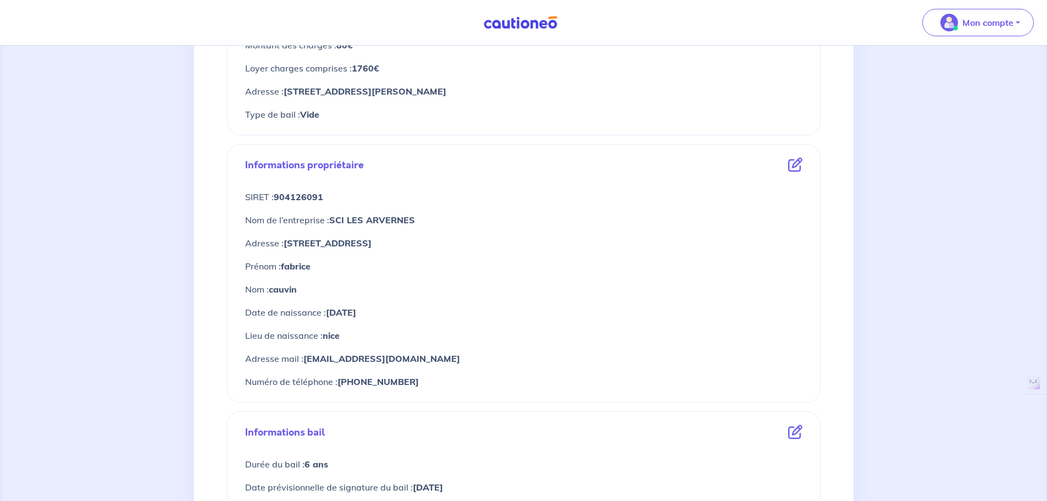
scroll to position [294, 0]
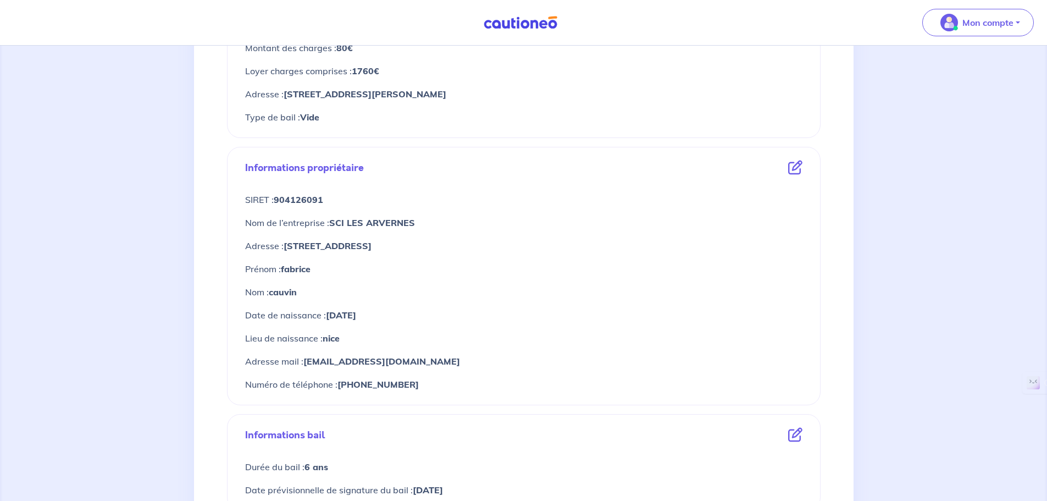
click at [798, 169] on icon at bounding box center [795, 168] width 14 height 14
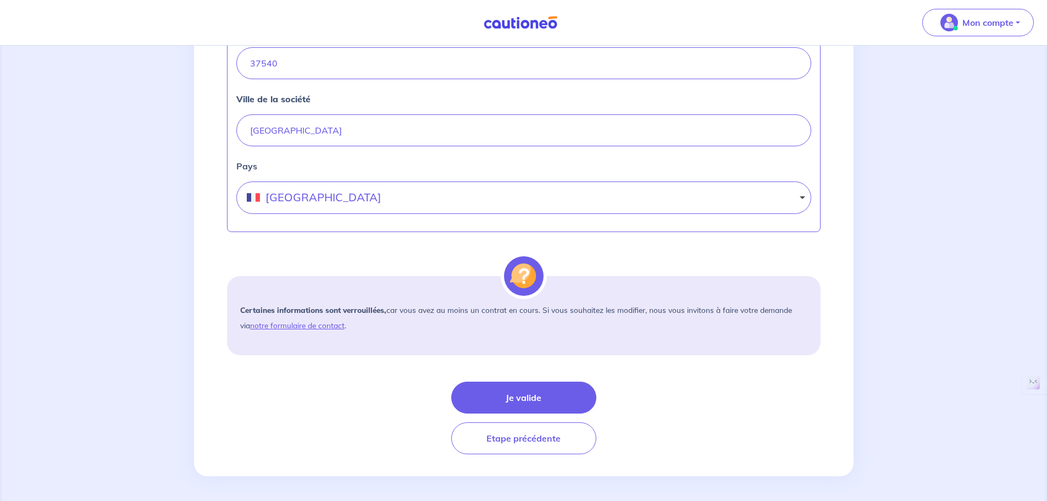
scroll to position [563, 0]
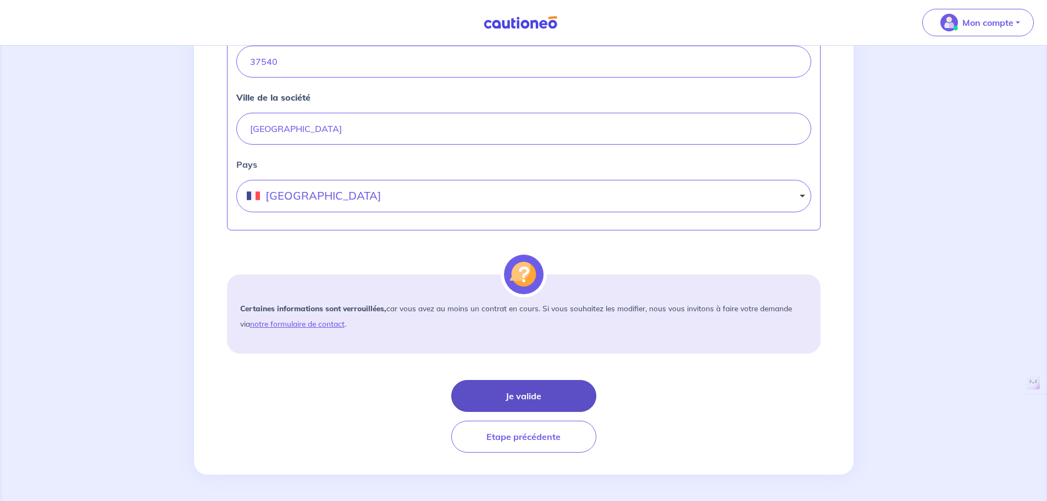
click at [515, 394] on button "Je valide" at bounding box center [523, 396] width 145 height 32
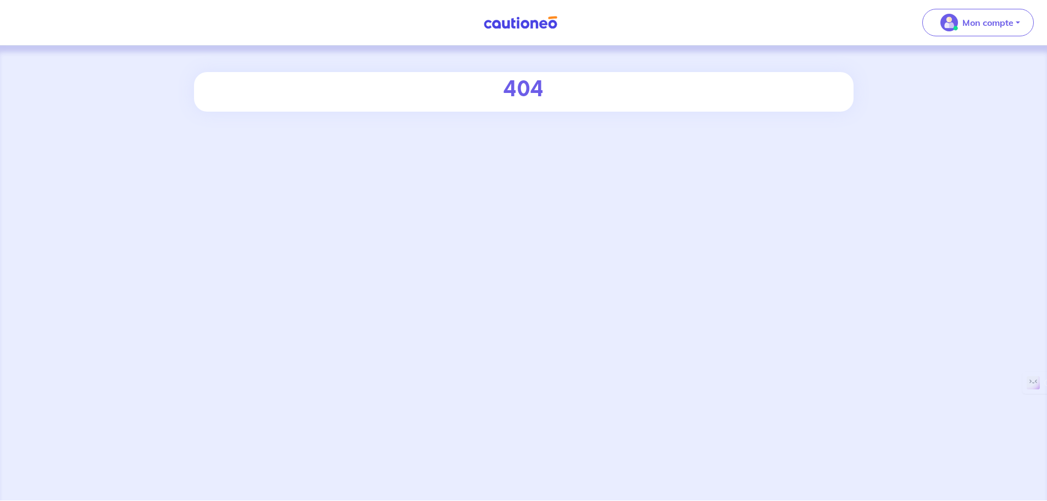
select select "FR"
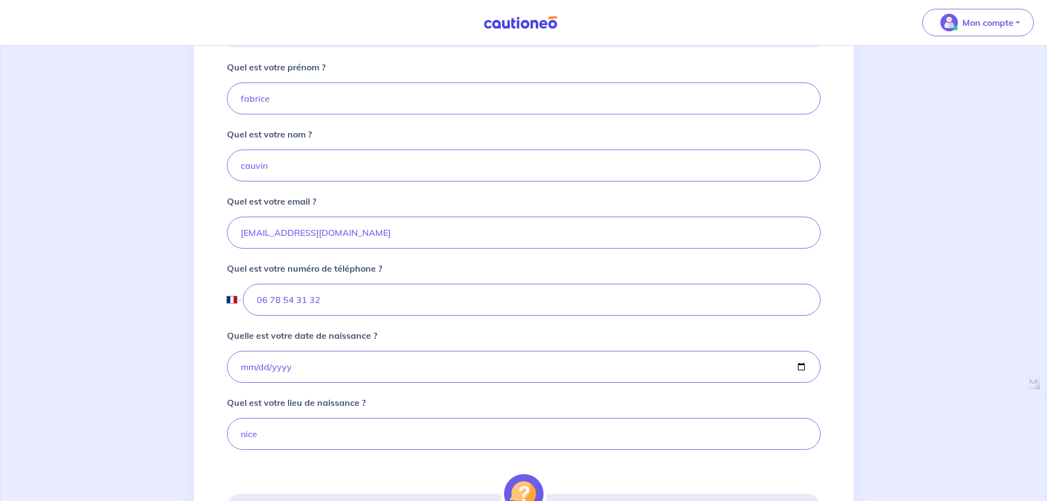
scroll to position [240, 0]
drag, startPoint x: 286, startPoint y: 100, endPoint x: 209, endPoint y: 100, distance: 76.4
click at [209, 100] on div "2 3 4 Informations location Informations propriétaire Informations bail Validat…" at bounding box center [524, 263] width 660 height 862
type input "christine"
type input "saule"
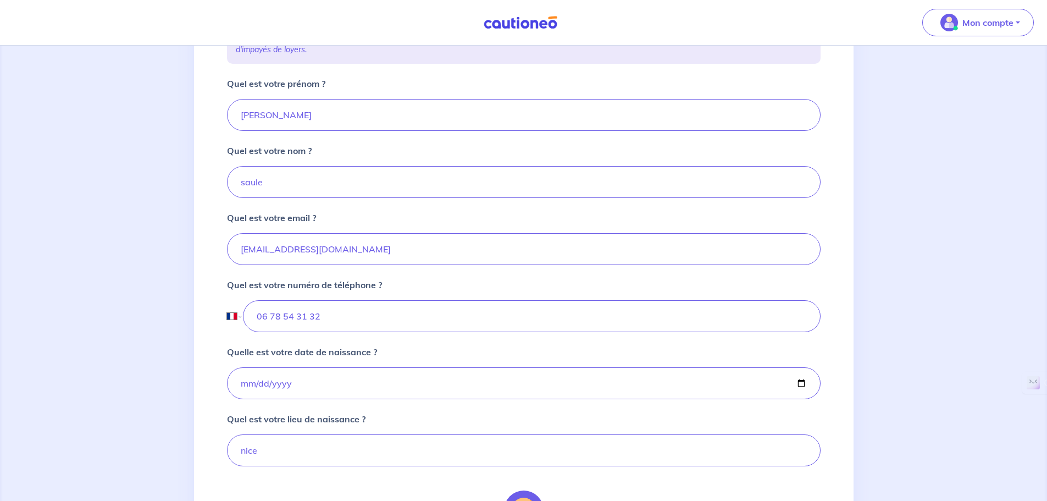
scroll to position [130, 0]
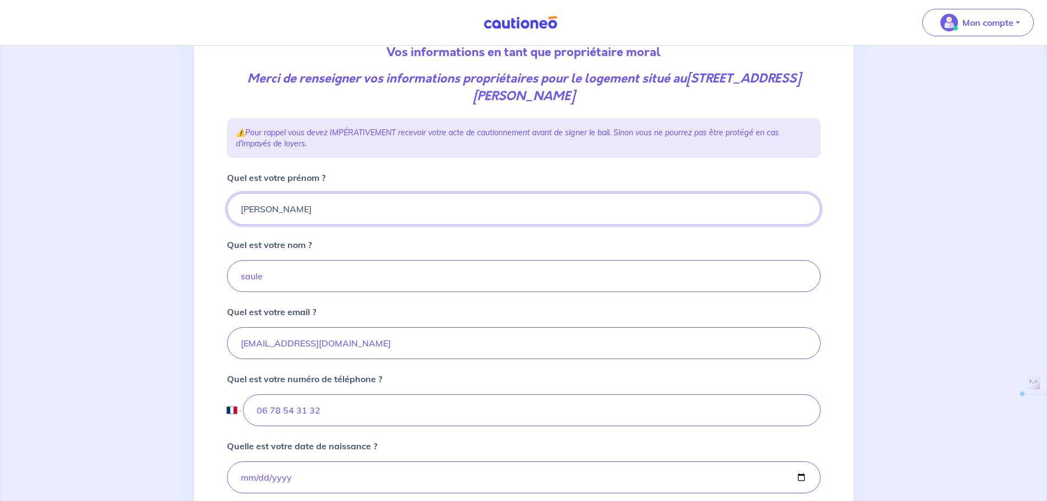
drag, startPoint x: 309, startPoint y: 217, endPoint x: 245, endPoint y: 221, distance: 63.9
click at [245, 221] on input "christine" at bounding box center [524, 209] width 594 height 32
type input "Sci"
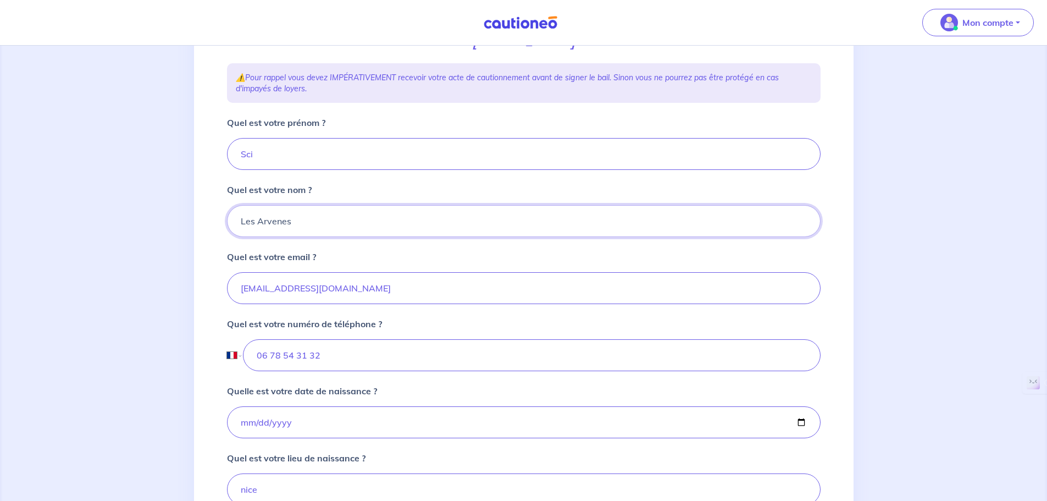
type input "Les Arvenes"
click at [312, 426] on input "1974-07-20" at bounding box center [524, 422] width 594 height 32
drag, startPoint x: 310, startPoint y: 426, endPoint x: 237, endPoint y: 423, distance: 73.2
click at [237, 424] on input "1974-07-20" at bounding box center [524, 422] width 594 height 32
drag, startPoint x: 315, startPoint y: 421, endPoint x: 214, endPoint y: 417, distance: 101.2
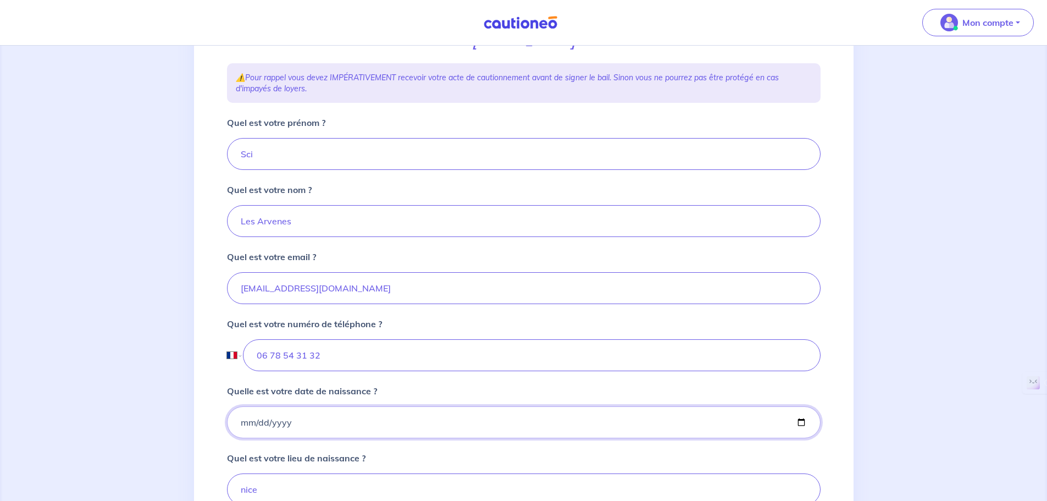
click at [212, 419] on div "2 3 4 Informations location Informations propriétaire Informations bail Validat…" at bounding box center [524, 318] width 660 height 862
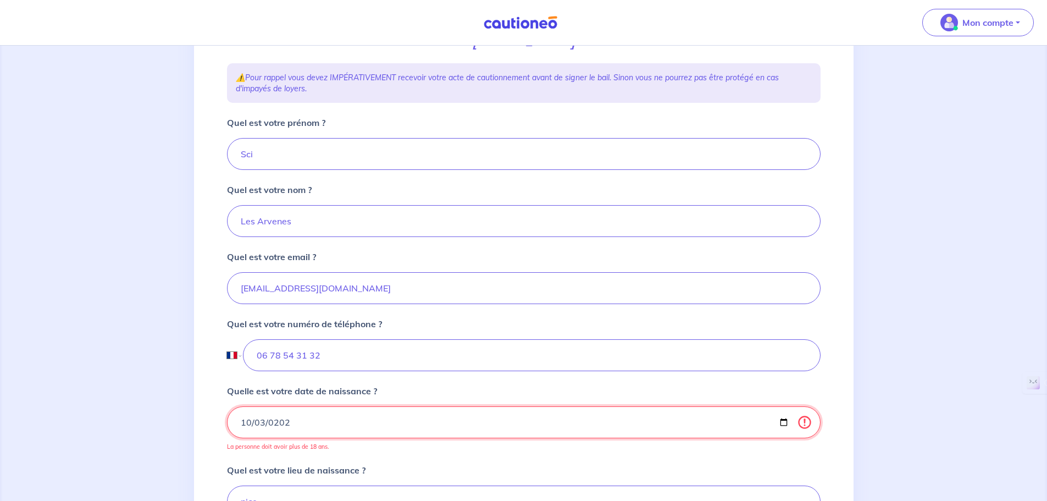
type input "2021-10-03"
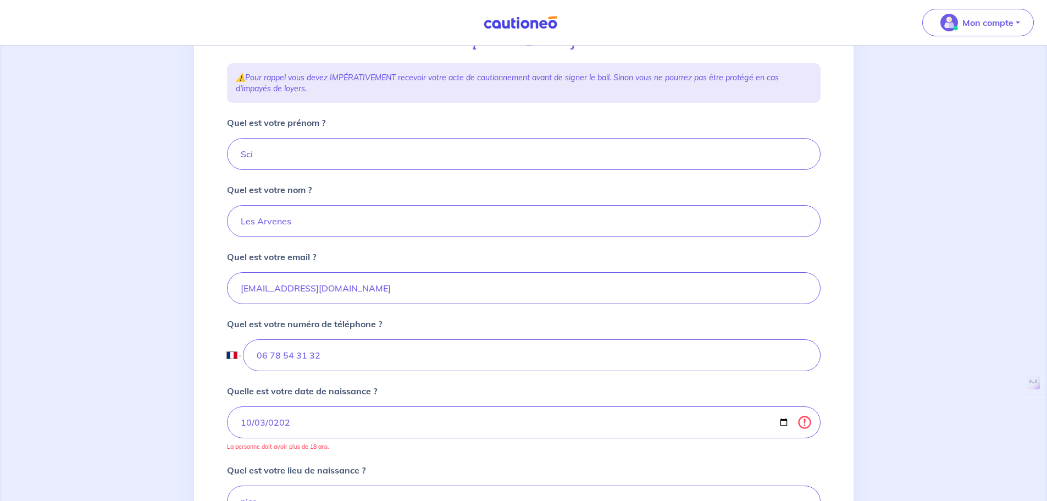
click at [393, 449] on p "La personne doit avoir plus de 18 ans." at bounding box center [524, 447] width 594 height 8
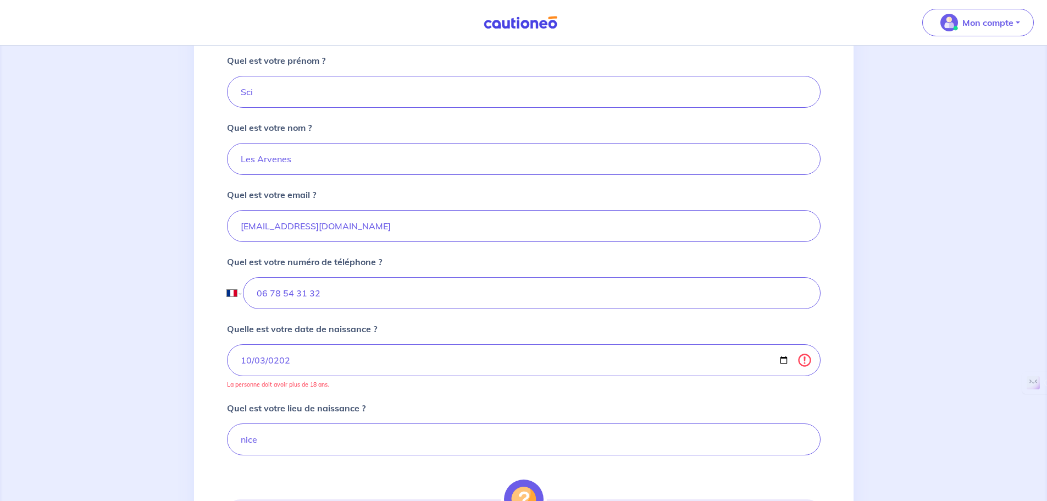
scroll to position [165, 0]
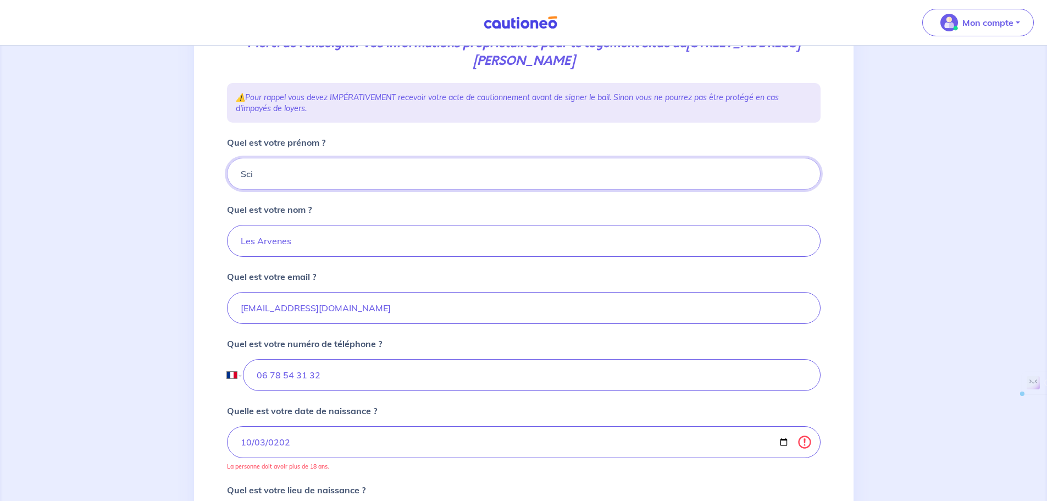
click at [214, 173] on div "2 3 4 Informations location Informations propriétaire Informations bail Validat…" at bounding box center [524, 344] width 660 height 874
type input "Perrine"
type input "Desnos Saule"
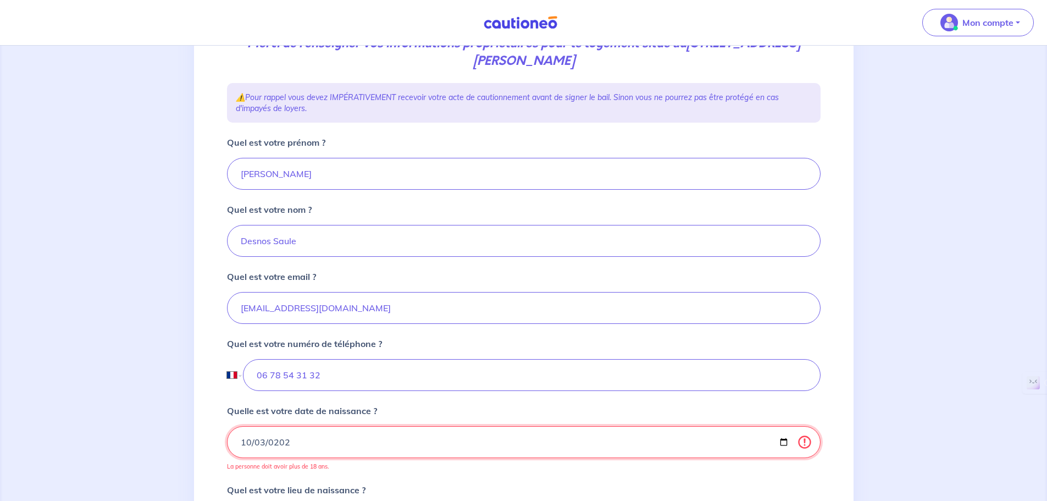
click at [244, 440] on input "2021-10-03" at bounding box center [524, 442] width 594 height 32
type input "2021-10-01"
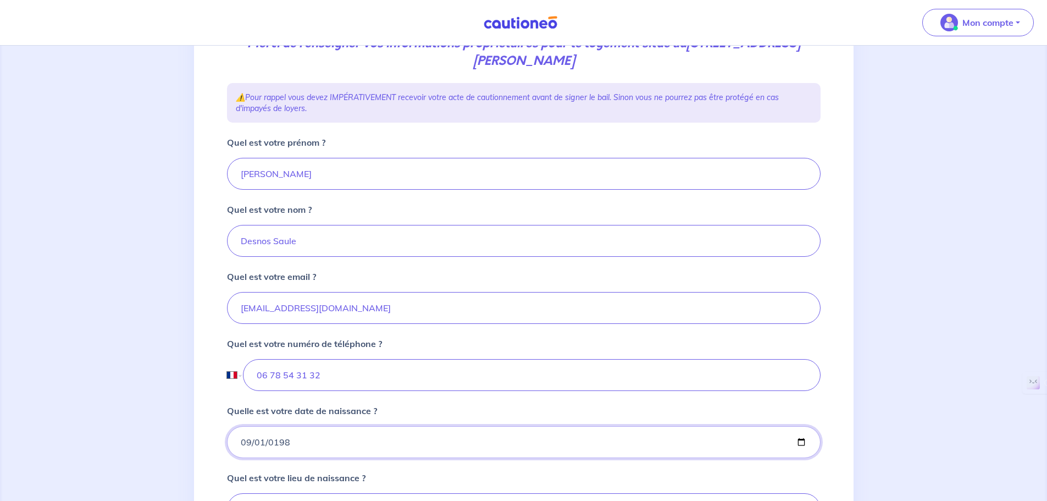
type input "1984-09-01"
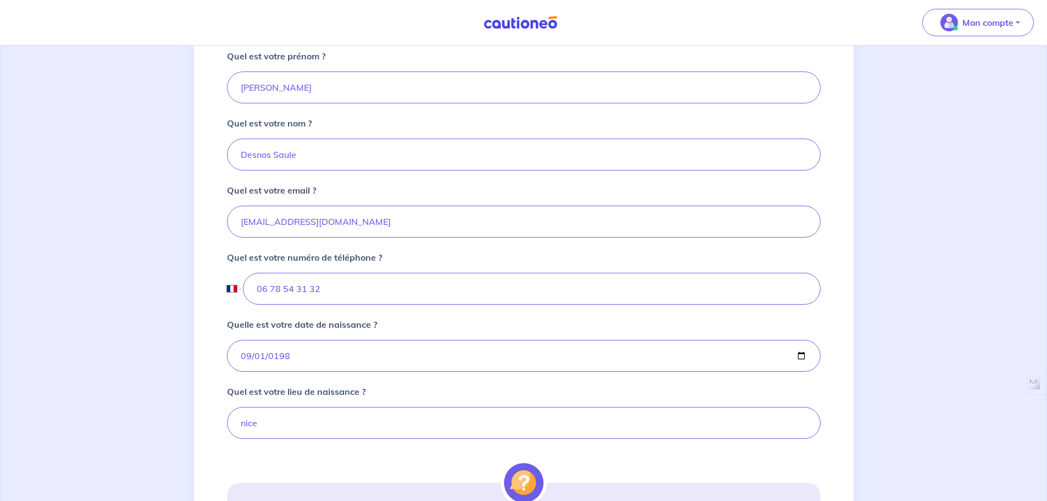
scroll to position [275, 0]
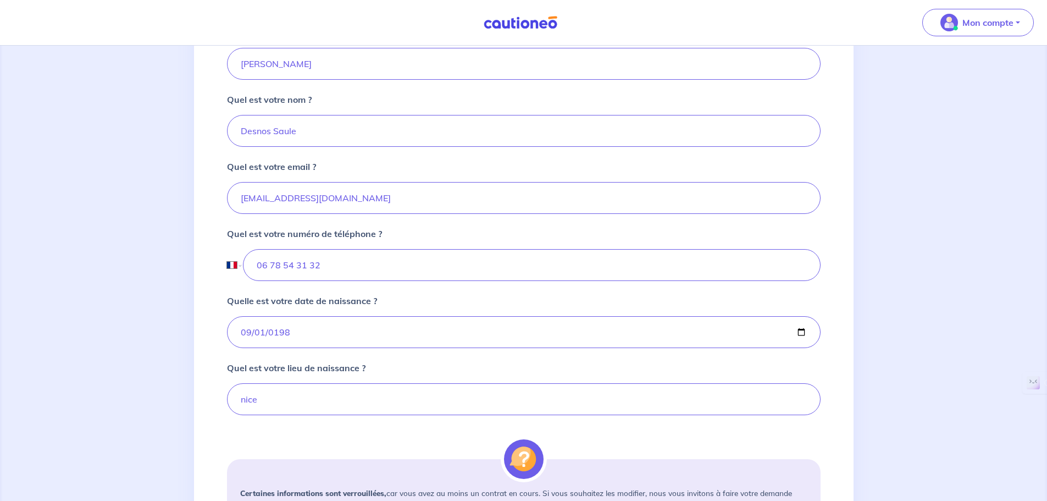
click at [535, 458] on img at bounding box center [524, 459] width 40 height 40
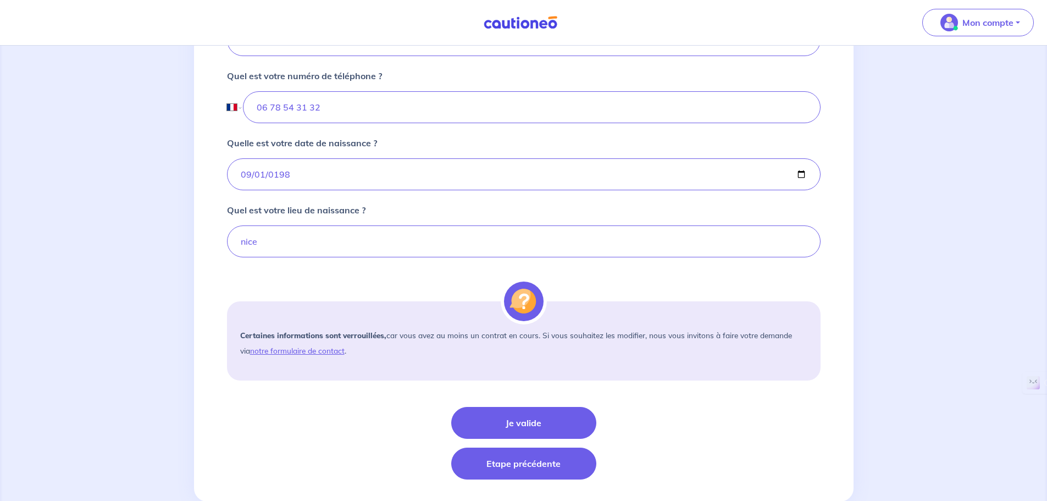
scroll to position [460, 0]
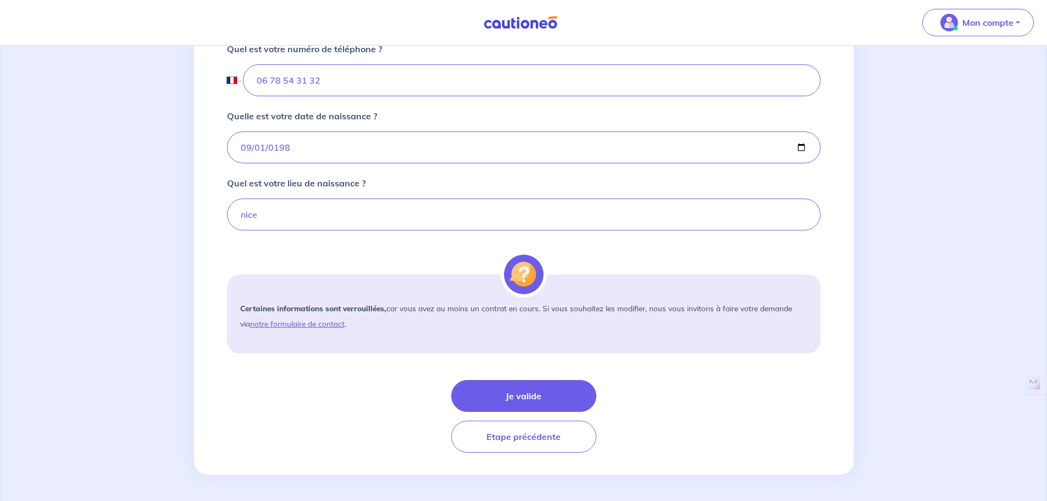
click at [520, 279] on img at bounding box center [524, 275] width 40 height 40
click at [520, 278] on img at bounding box center [524, 275] width 40 height 40
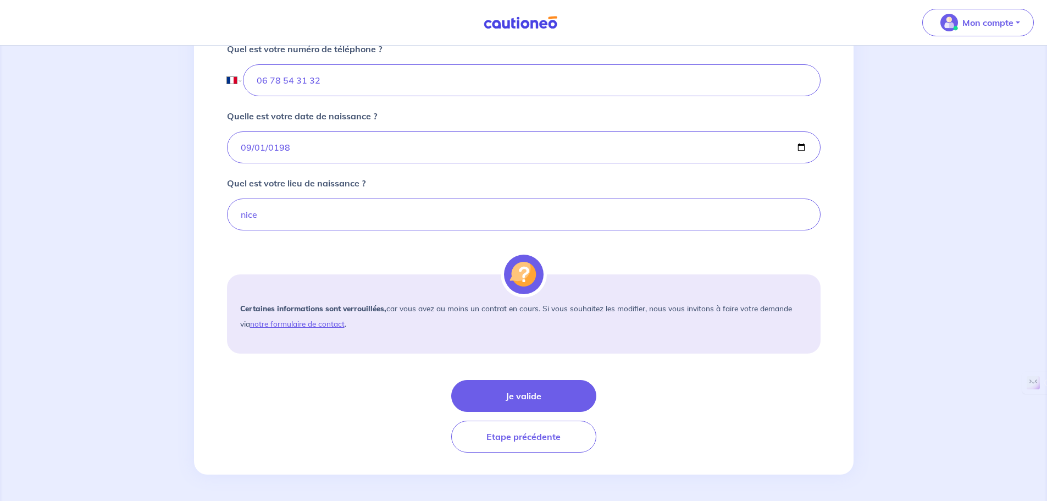
click at [520, 278] on img at bounding box center [524, 275] width 40 height 40
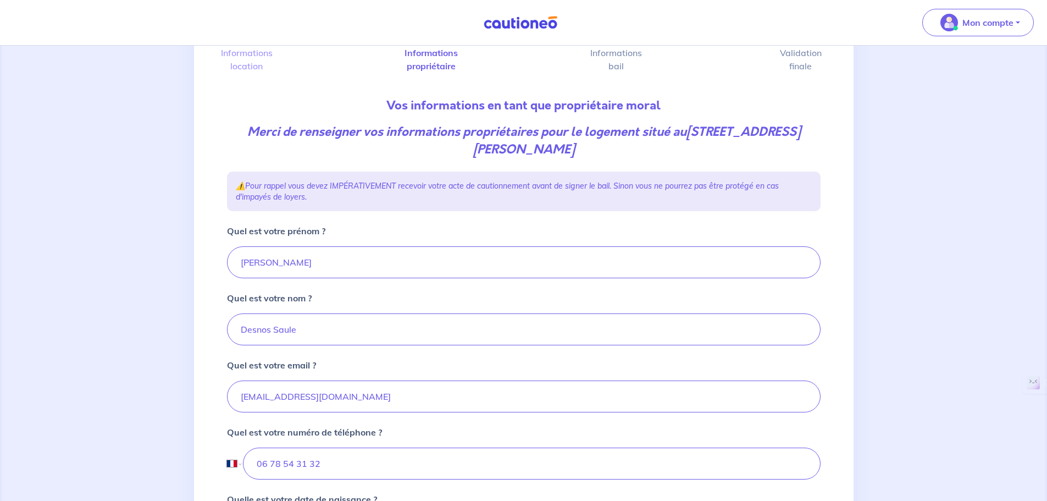
scroll to position [0, 0]
